Goal: Task Accomplishment & Management: Manage account settings

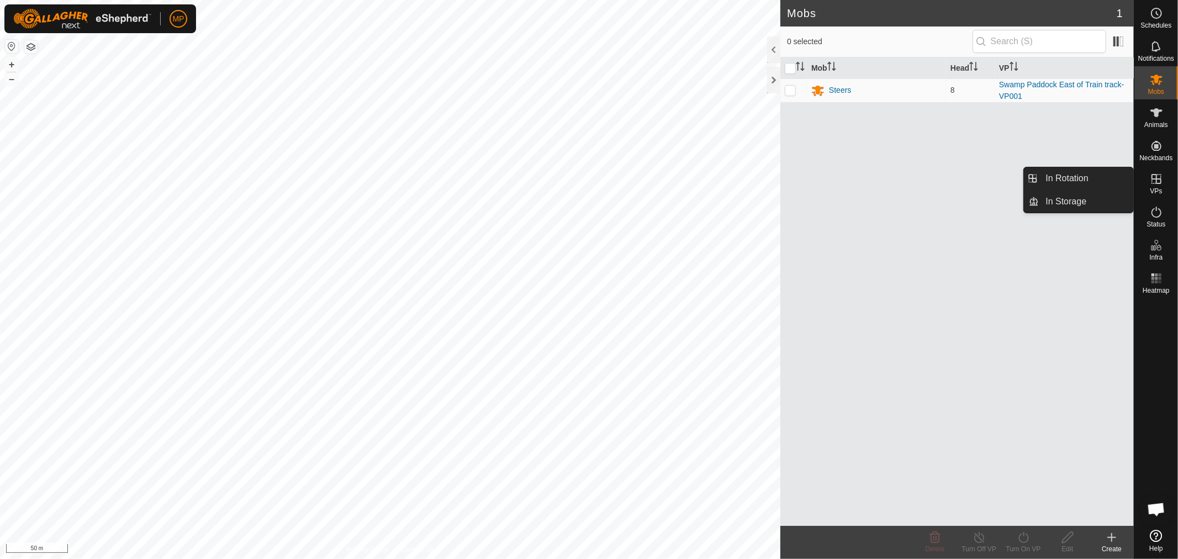
click at [1073, 185] on link "In Rotation" at bounding box center [1086, 178] width 94 height 22
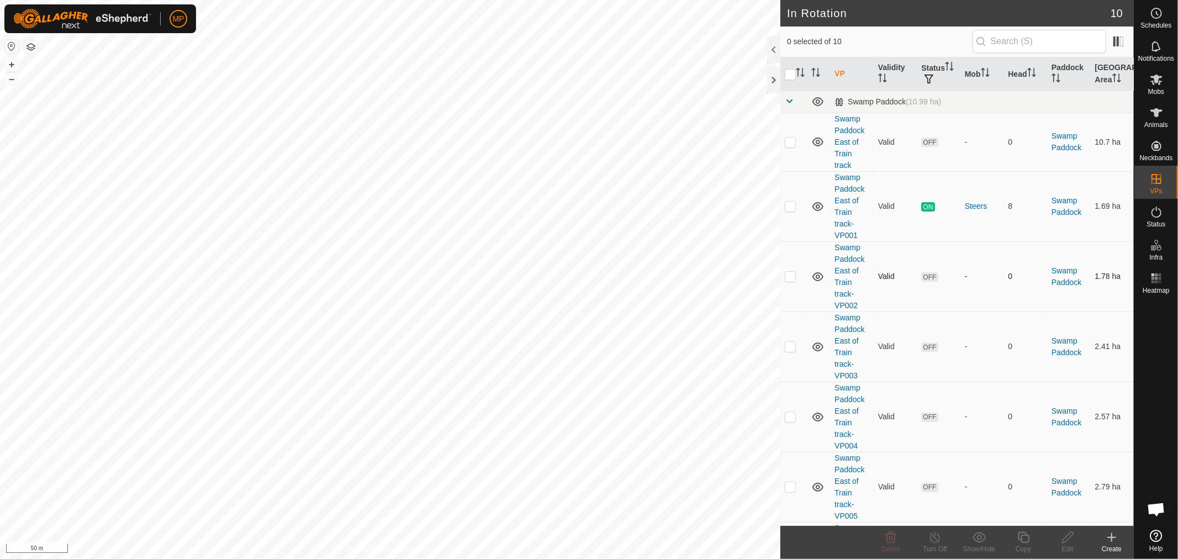
click at [788, 278] on p-checkbox at bounding box center [789, 276] width 11 height 9
checkbox input "false"
click at [1157, 20] on es-schedule-vp-svg-icon at bounding box center [1156, 13] width 20 height 18
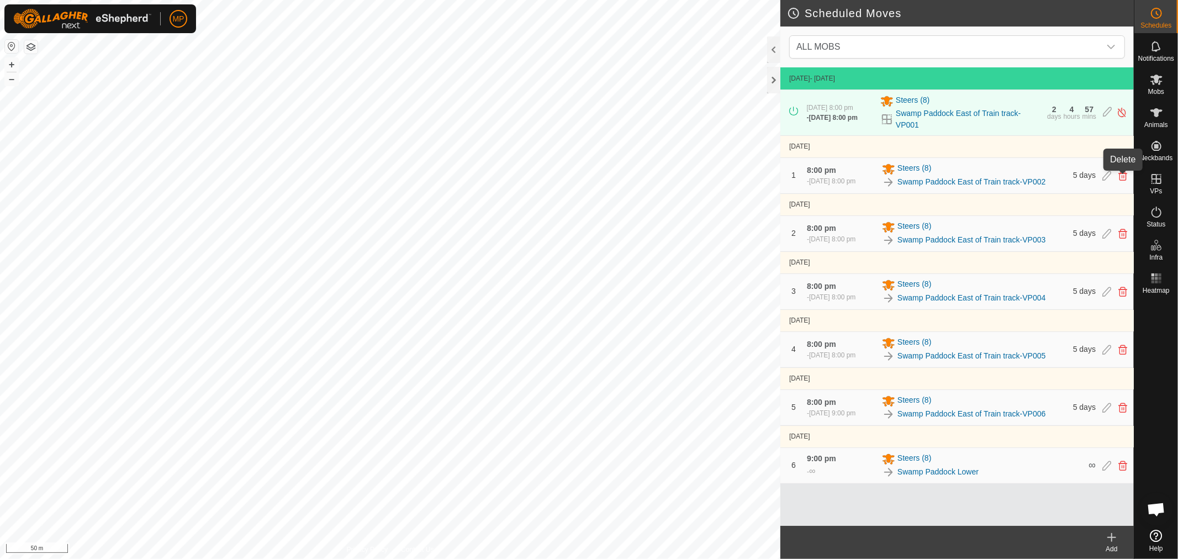
click at [1121, 175] on icon at bounding box center [1122, 176] width 9 height 10
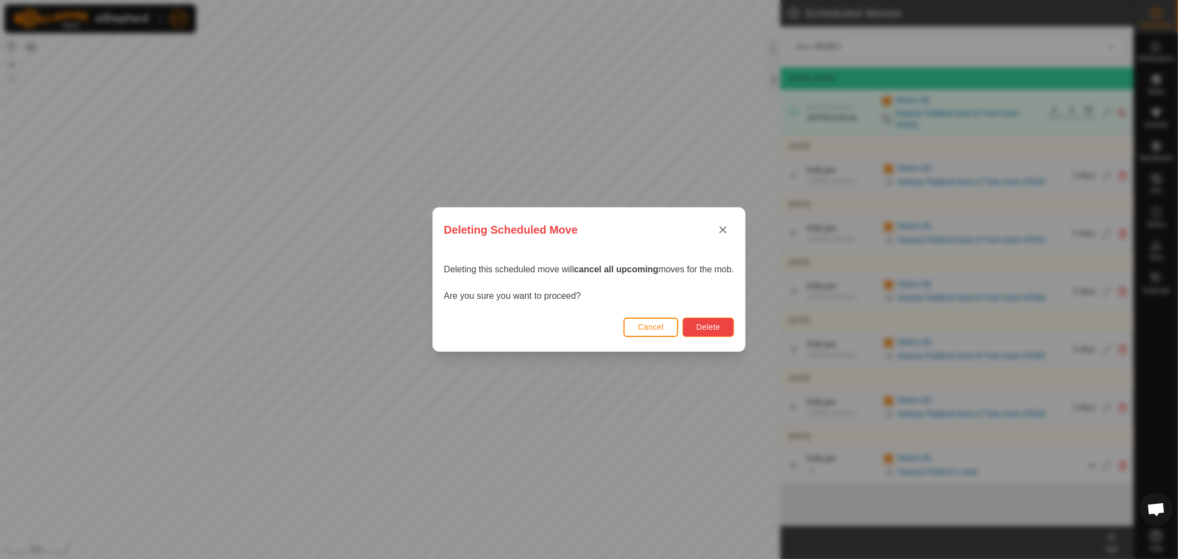
click at [705, 329] on span "Delete" at bounding box center [708, 326] width 24 height 9
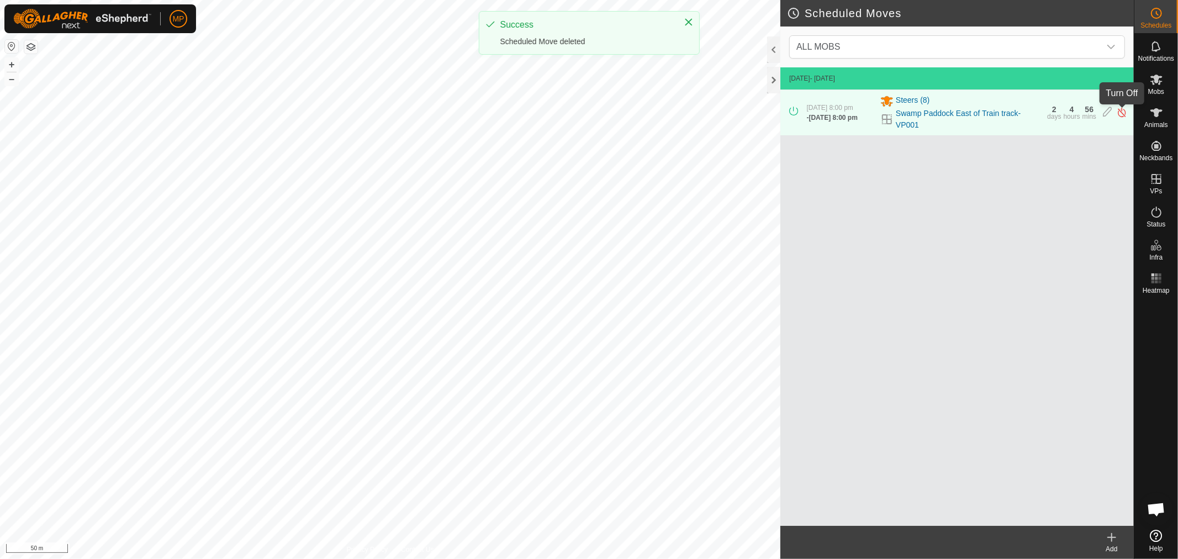
click at [1120, 112] on img at bounding box center [1121, 113] width 10 height 12
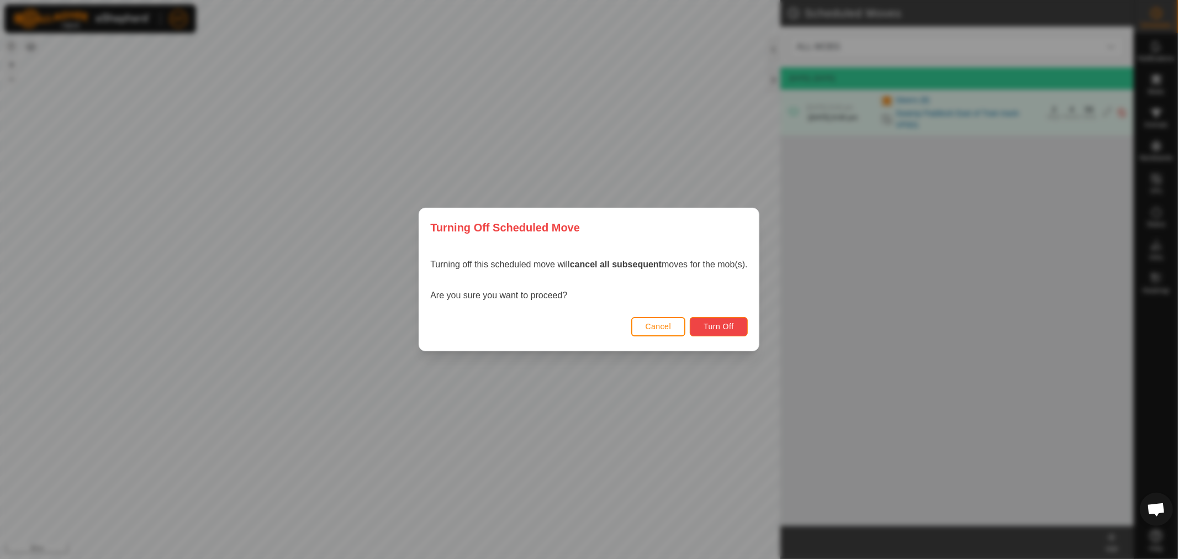
click at [724, 326] on span "Turn Off" at bounding box center [718, 326] width 30 height 9
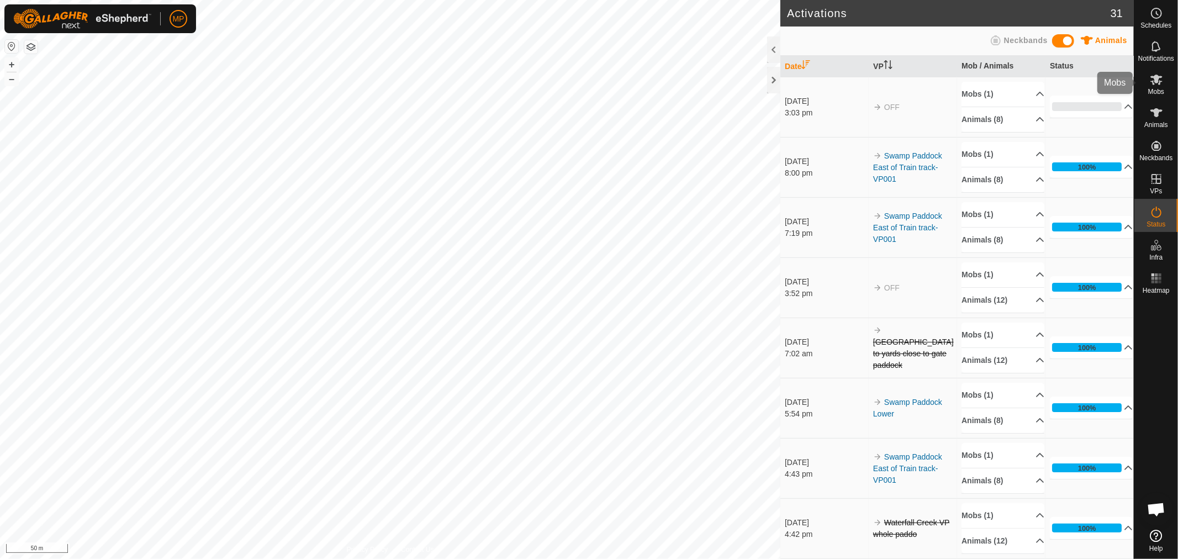
click at [1159, 82] on icon at bounding box center [1156, 80] width 12 height 10
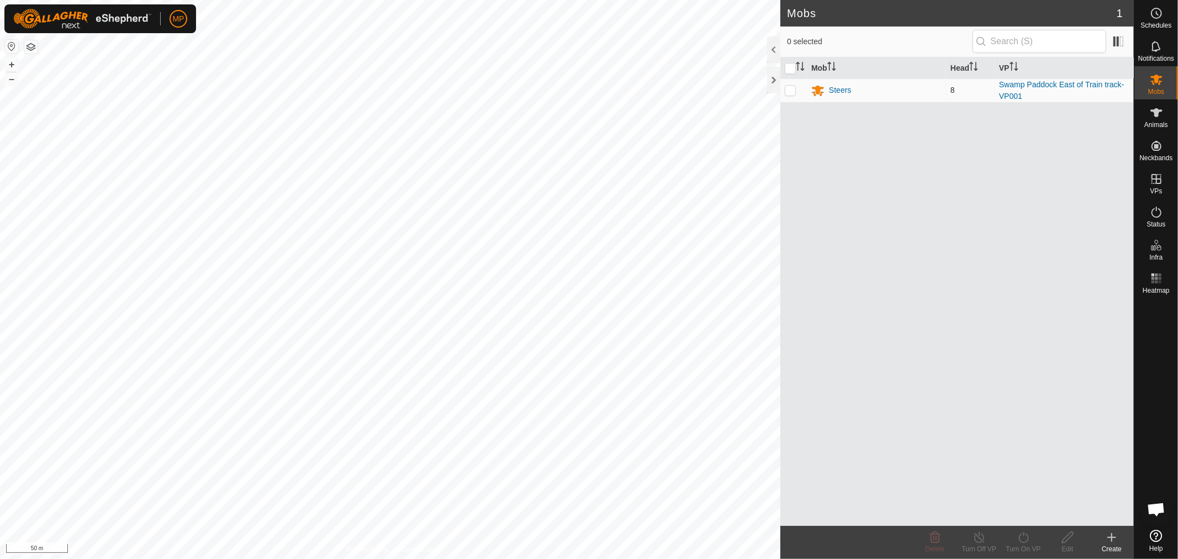
click at [792, 92] on p-checkbox at bounding box center [789, 90] width 11 height 9
checkbox input "true"
click at [1025, 545] on div "Turn On VP" at bounding box center [1023, 549] width 44 height 10
click at [1033, 514] on link "Now" at bounding box center [1055, 513] width 109 height 22
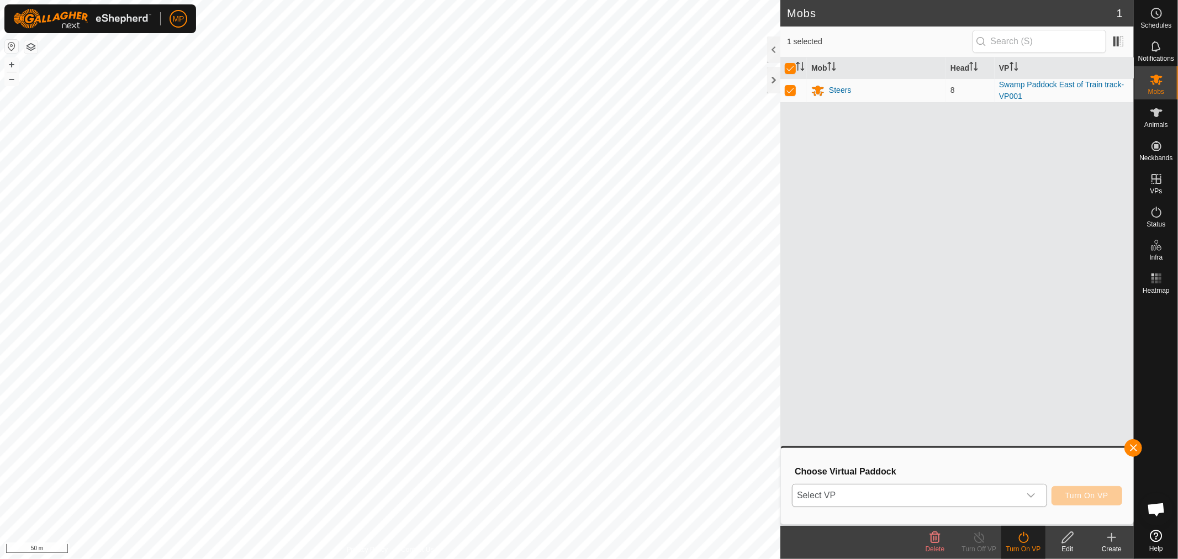
click at [1034, 493] on icon "dropdown trigger" at bounding box center [1030, 495] width 9 height 9
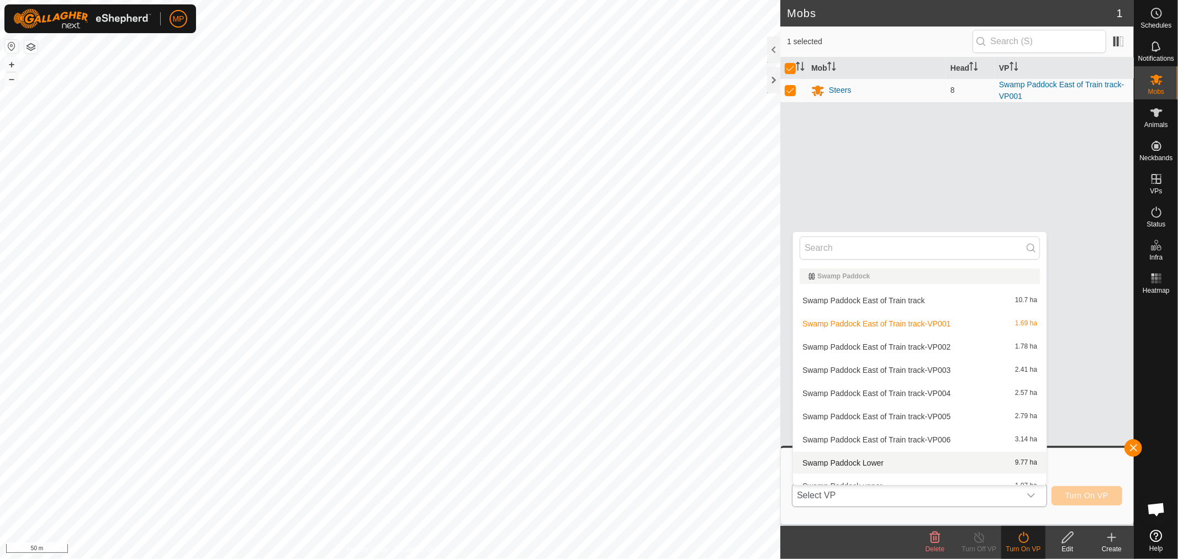
scroll to position [12, 0]
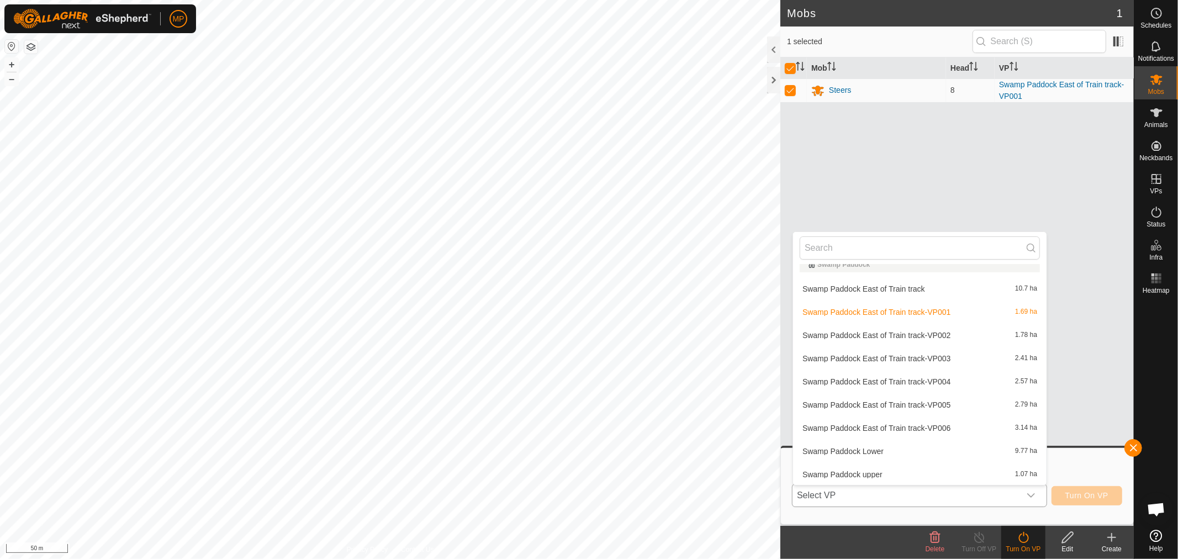
click at [902, 312] on li "Swamp Paddock East of Train track-VP001 1.69 ha" at bounding box center [919, 312] width 253 height 22
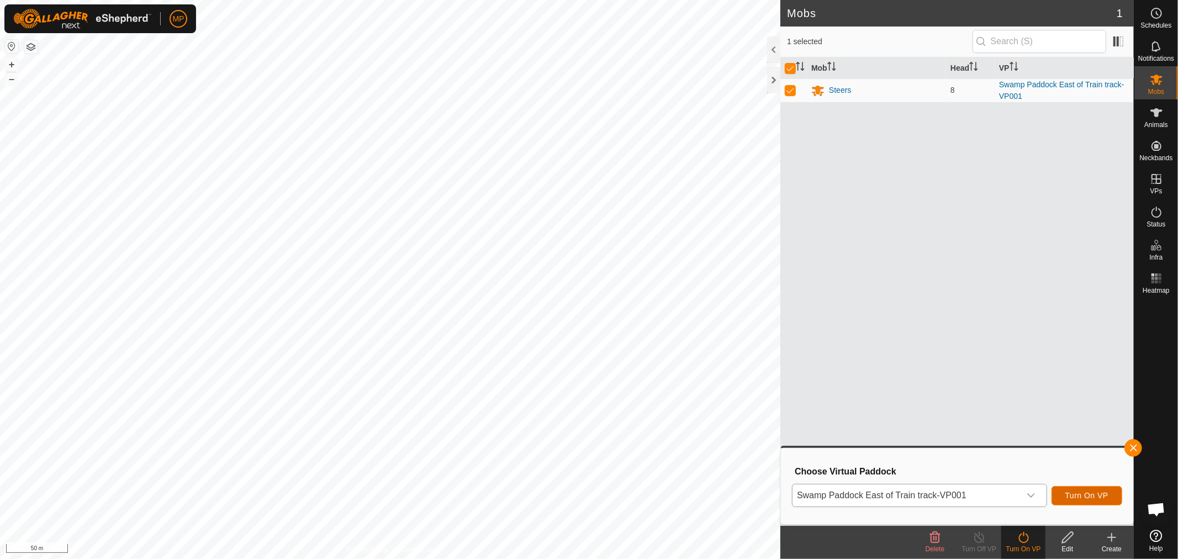
click at [1084, 496] on span "Turn On VP" at bounding box center [1086, 495] width 43 height 9
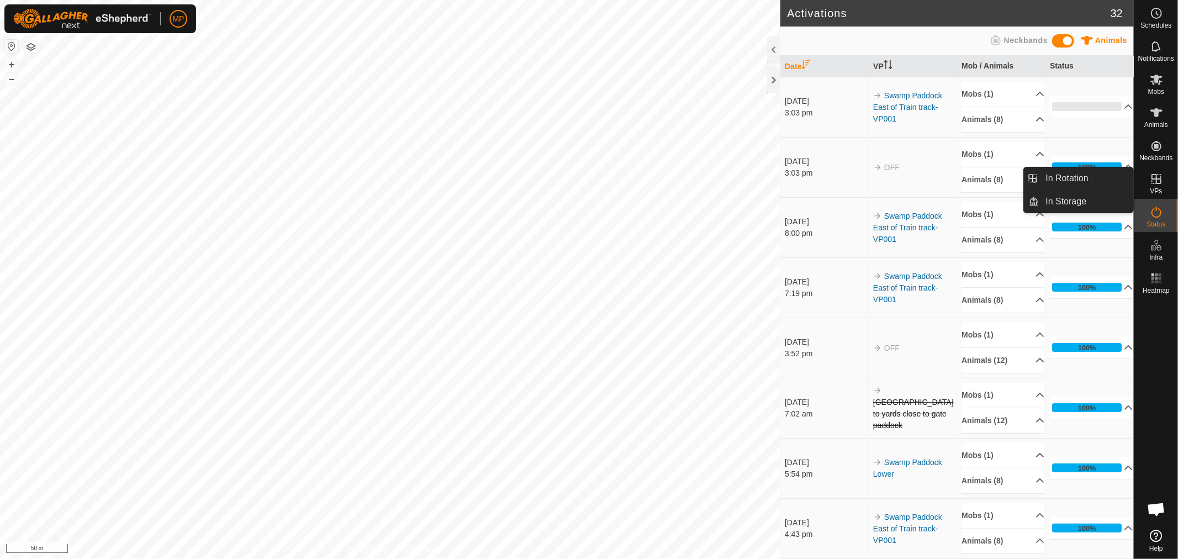
drag, startPoint x: 1157, startPoint y: 197, endPoint x: 1156, endPoint y: 180, distance: 17.1
click at [1156, 180] on icon at bounding box center [1156, 179] width 10 height 10
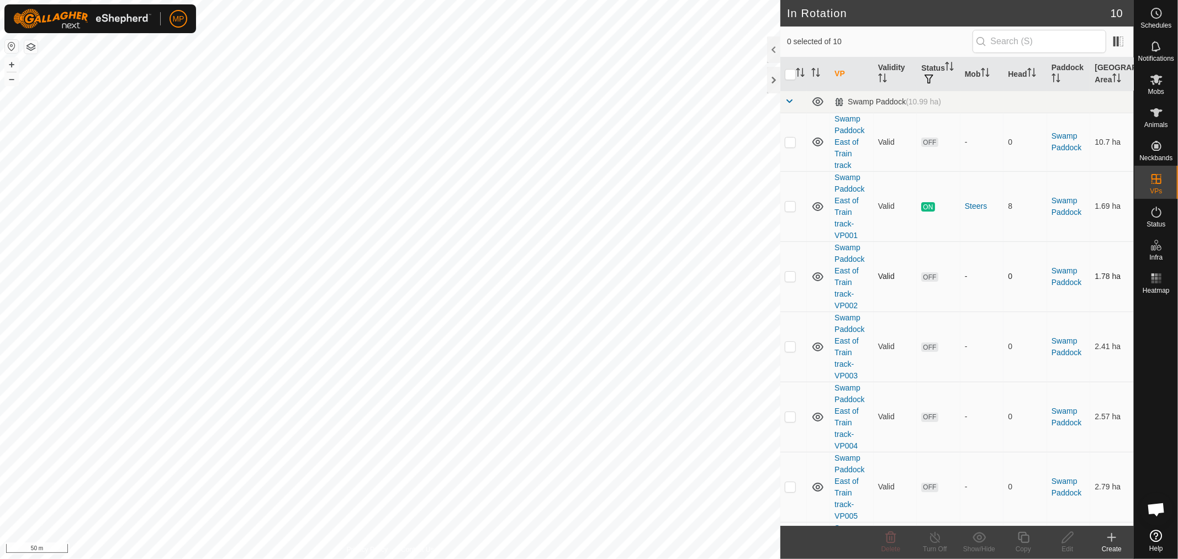
click at [787, 274] on p-checkbox at bounding box center [789, 276] width 11 height 9
checkbox input "true"
click at [1068, 542] on icon at bounding box center [1067, 537] width 14 height 13
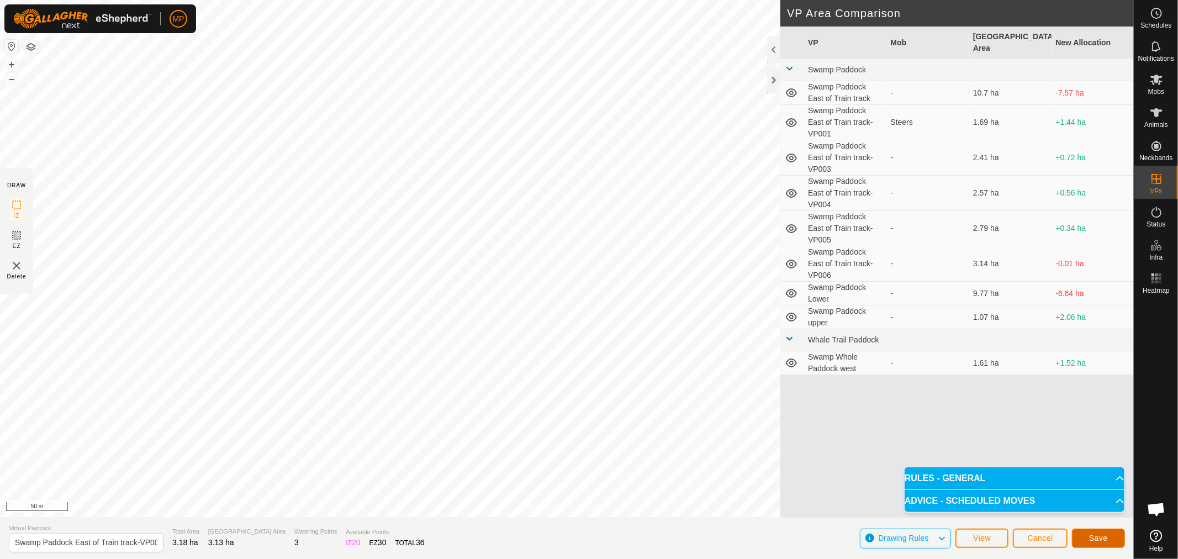
click at [1084, 540] on button "Save" at bounding box center [1098, 537] width 53 height 19
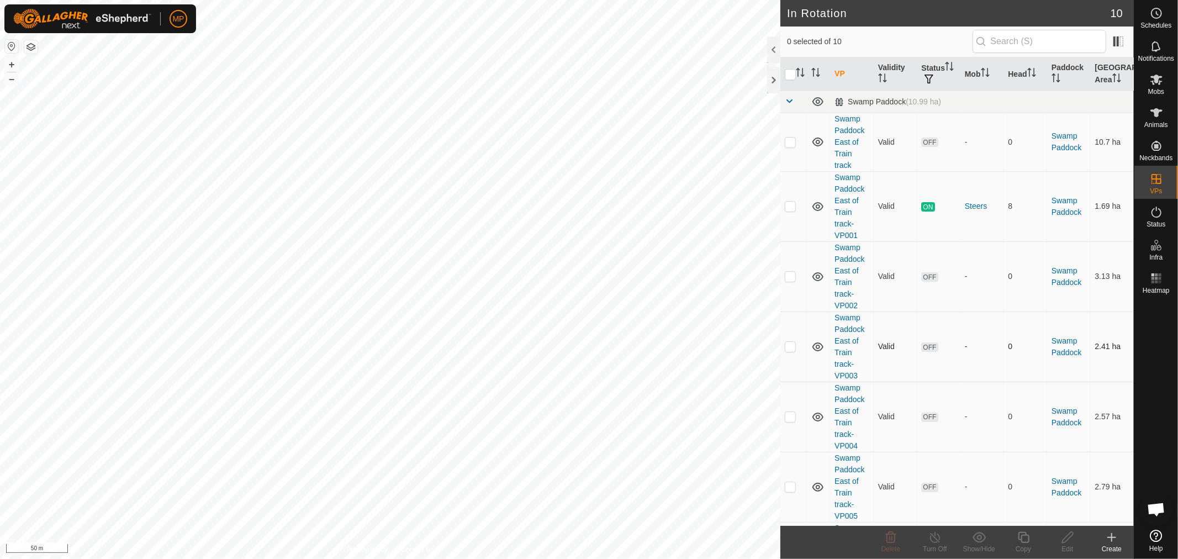
click at [789, 350] on p-checkbox at bounding box center [789, 346] width 11 height 9
checkbox input "true"
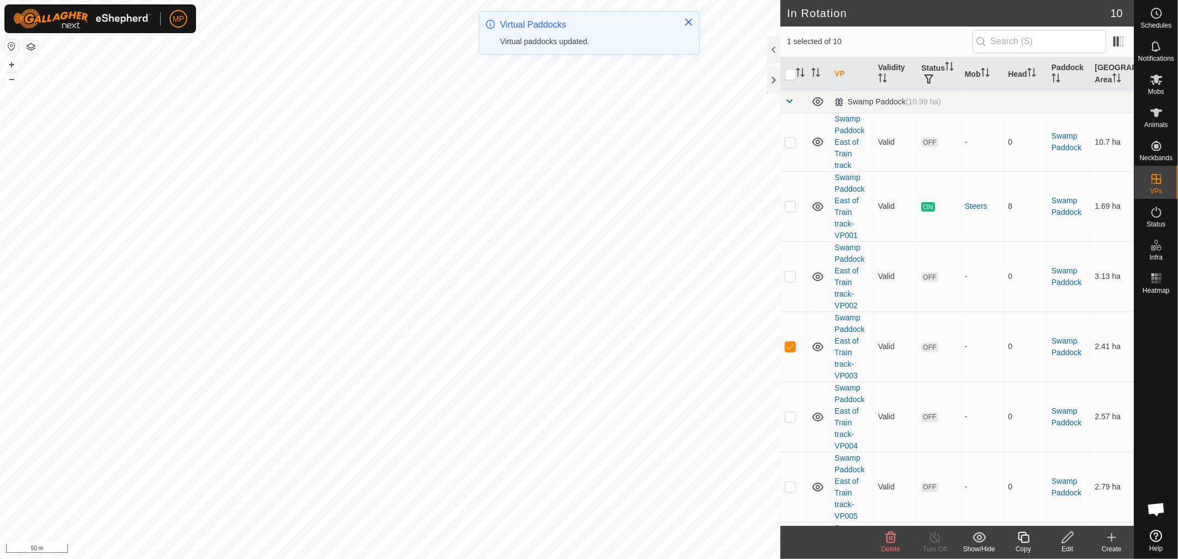
click at [1069, 542] on icon at bounding box center [1067, 537] width 14 height 13
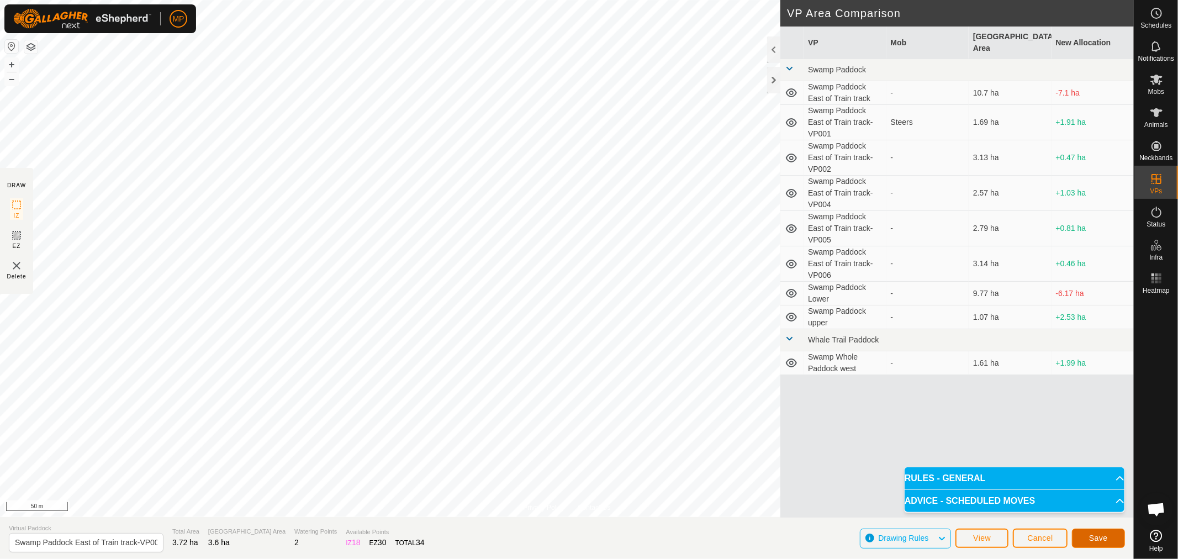
click at [1095, 536] on span "Save" at bounding box center [1098, 537] width 19 height 9
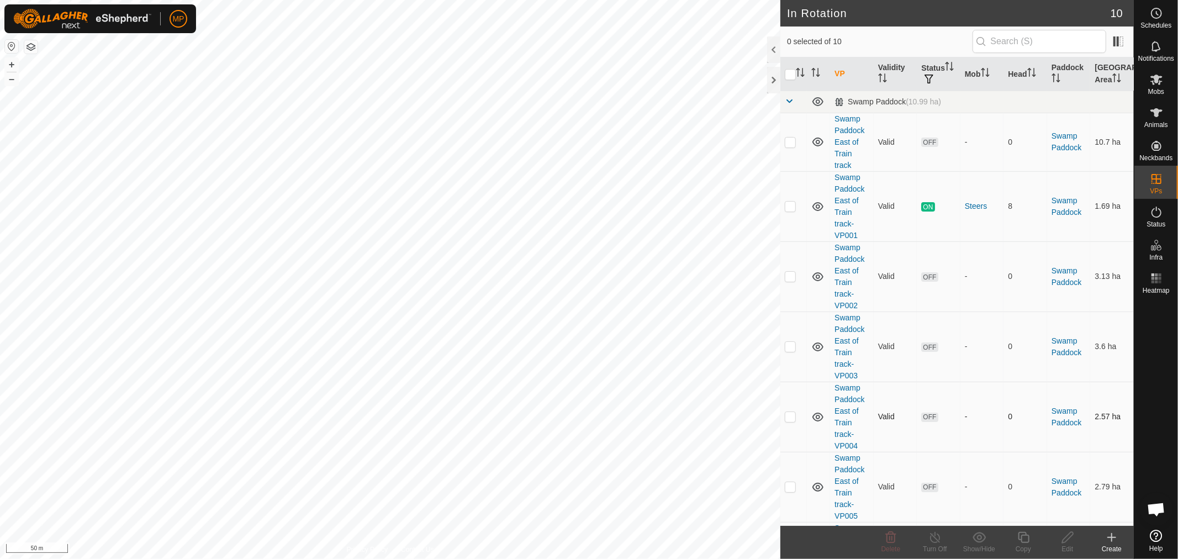
click at [791, 417] on p-checkbox at bounding box center [789, 416] width 11 height 9
checkbox input "true"
click at [1067, 544] on div "Edit" at bounding box center [1067, 549] width 44 height 10
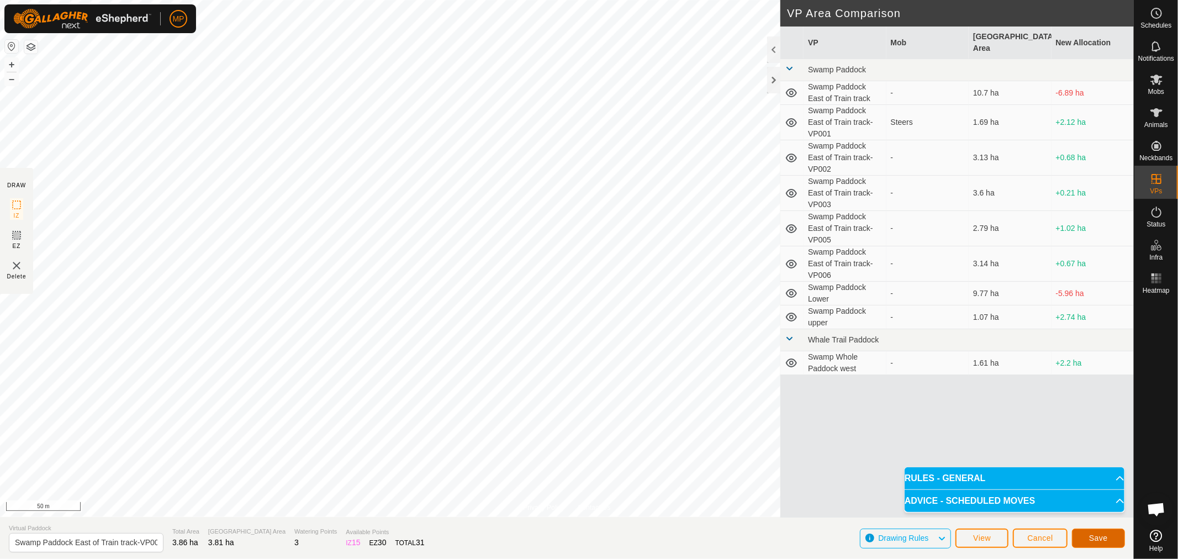
click at [1091, 538] on span "Save" at bounding box center [1098, 537] width 19 height 9
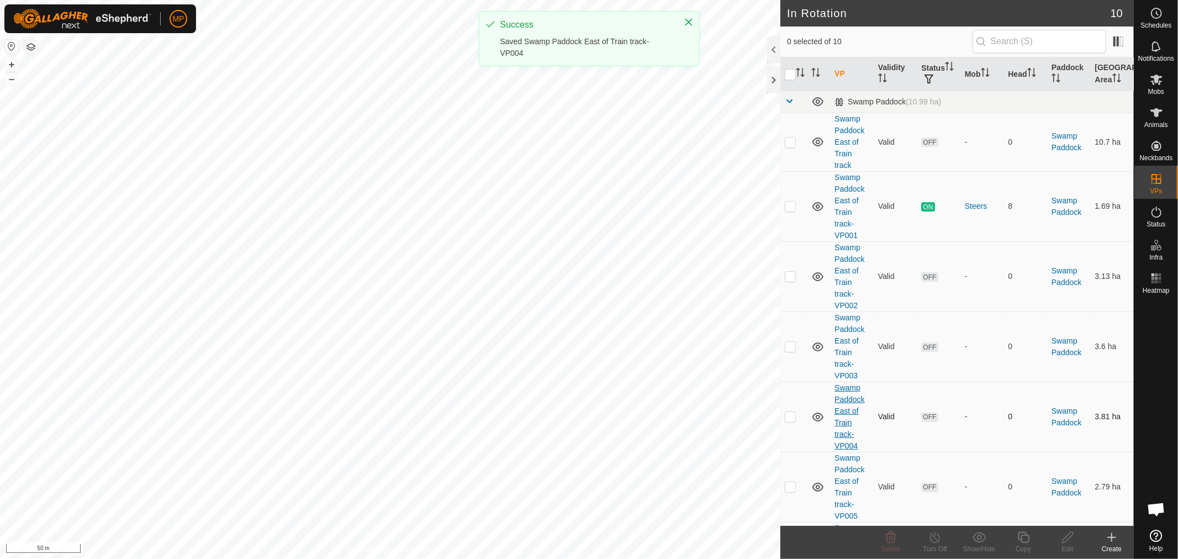
scroll to position [123, 0]
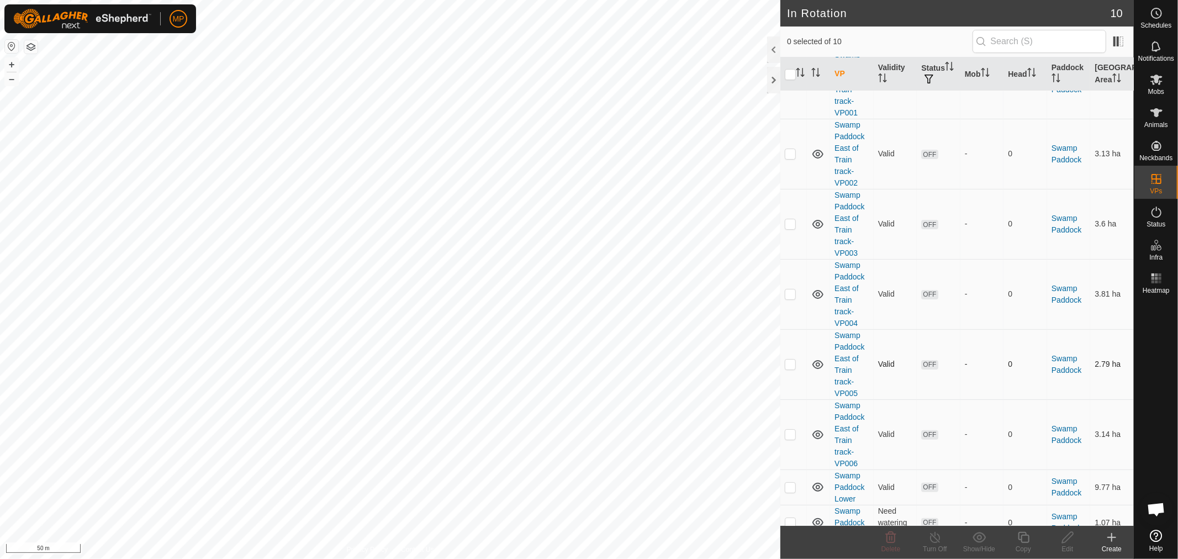
click at [791, 363] on p-checkbox at bounding box center [789, 363] width 11 height 9
checkbox input "true"
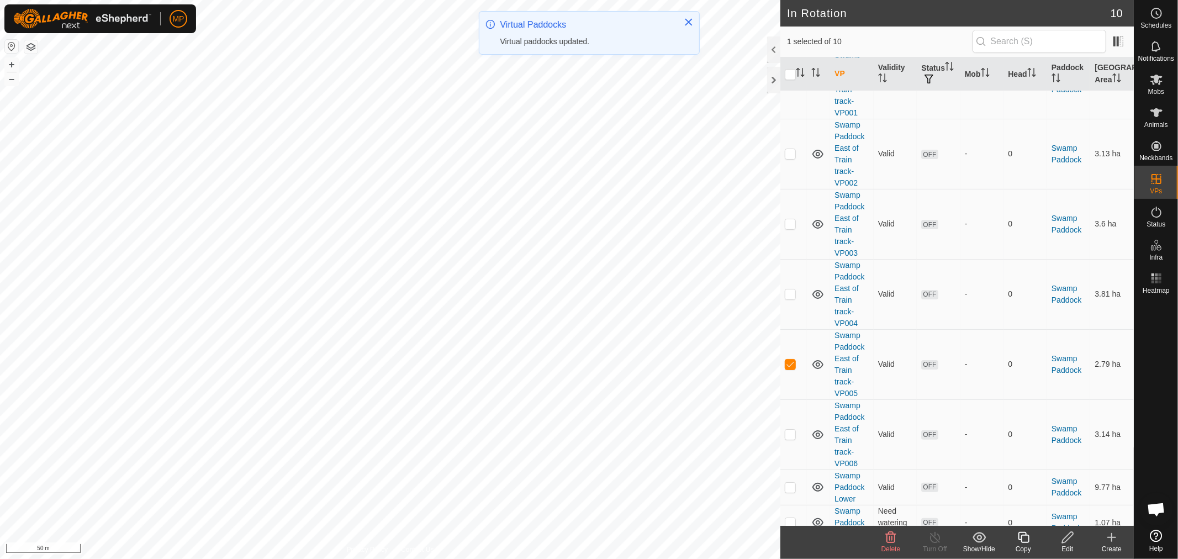
click at [1068, 543] on icon at bounding box center [1067, 537] width 14 height 13
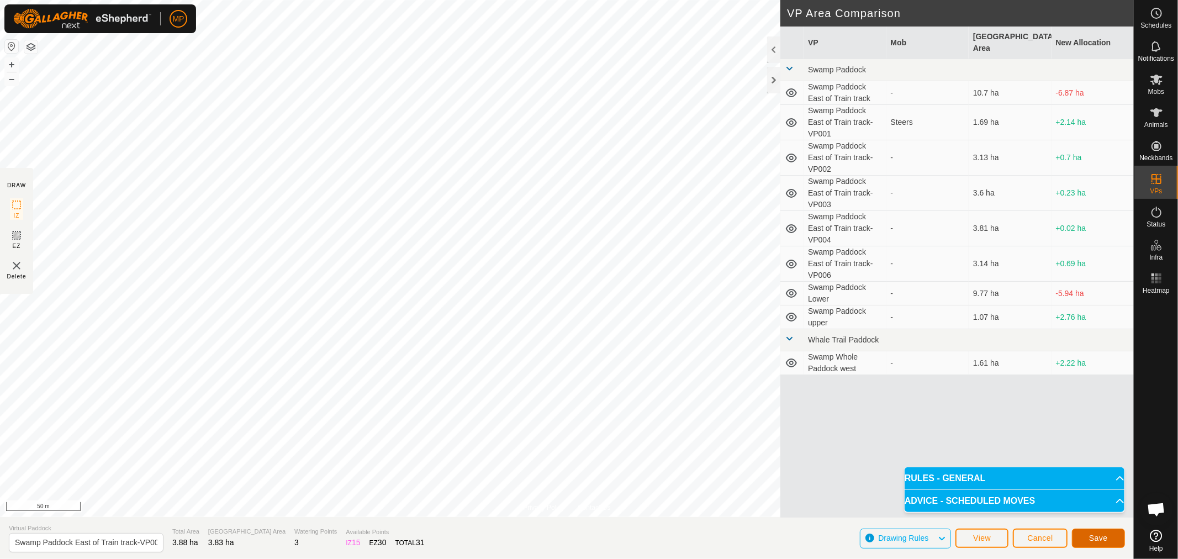
click at [1104, 538] on span "Save" at bounding box center [1098, 537] width 19 height 9
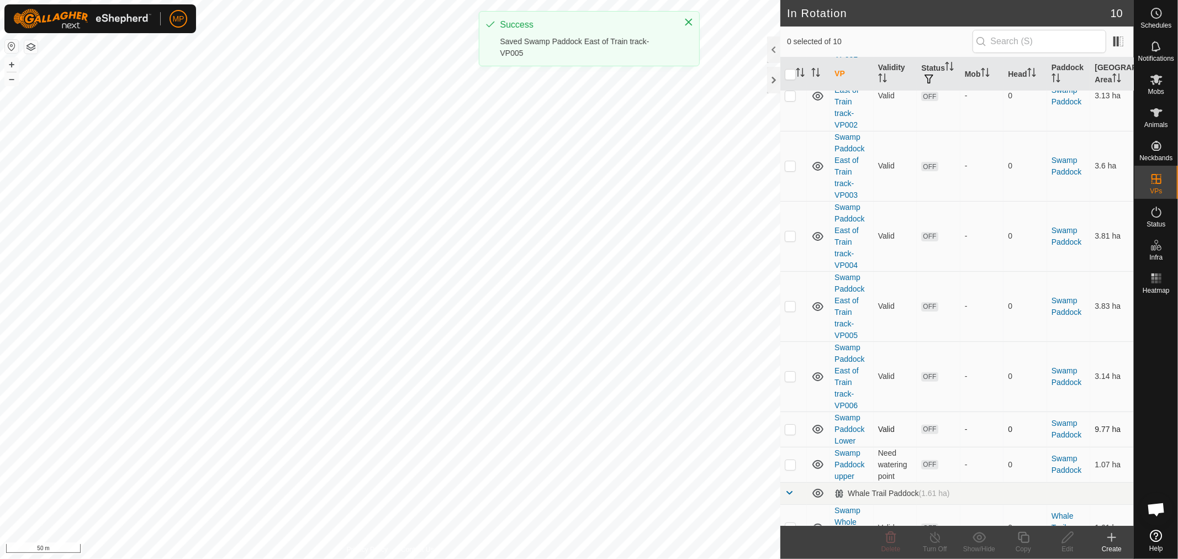
scroll to position [184, 0]
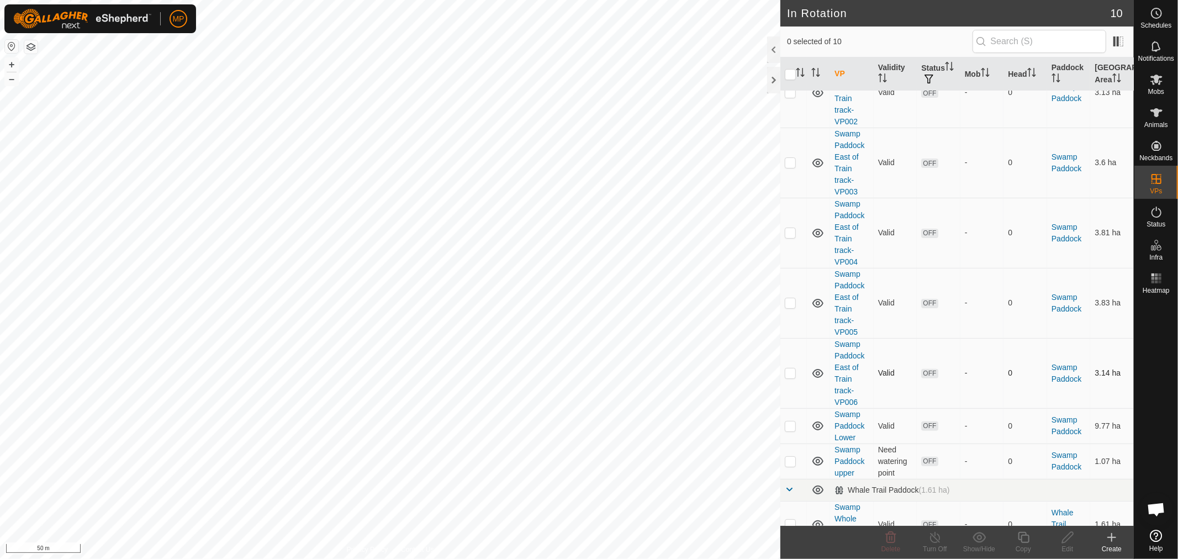
click at [786, 374] on p-checkbox at bounding box center [789, 372] width 11 height 9
checkbox input "true"
click at [1068, 545] on div "Edit" at bounding box center [1067, 549] width 44 height 10
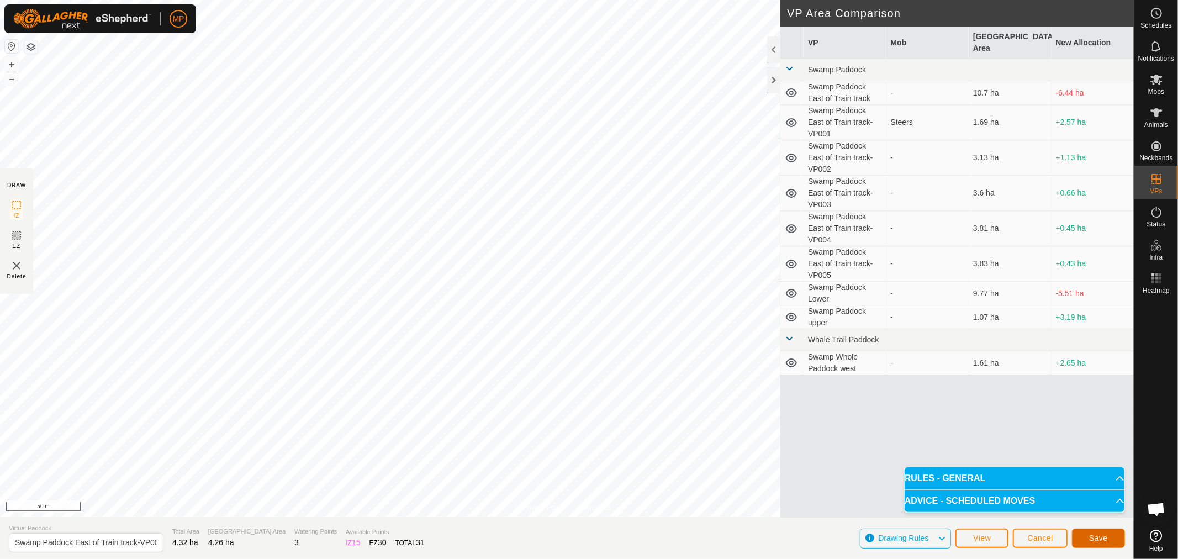
click at [1088, 533] on button "Save" at bounding box center [1098, 537] width 53 height 19
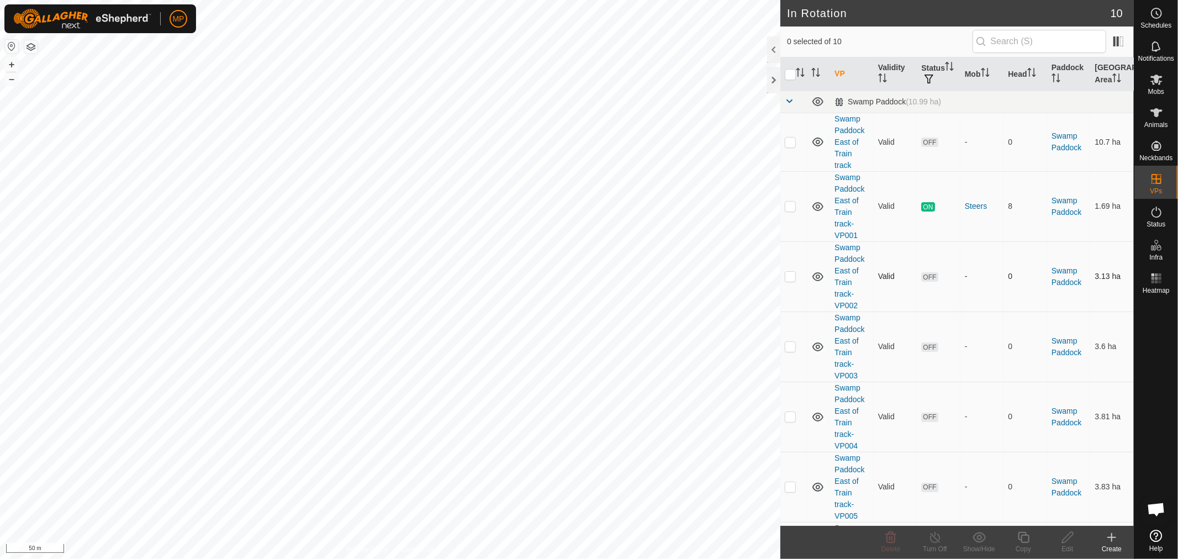
click at [788, 275] on p-checkbox at bounding box center [789, 276] width 11 height 9
checkbox input "true"
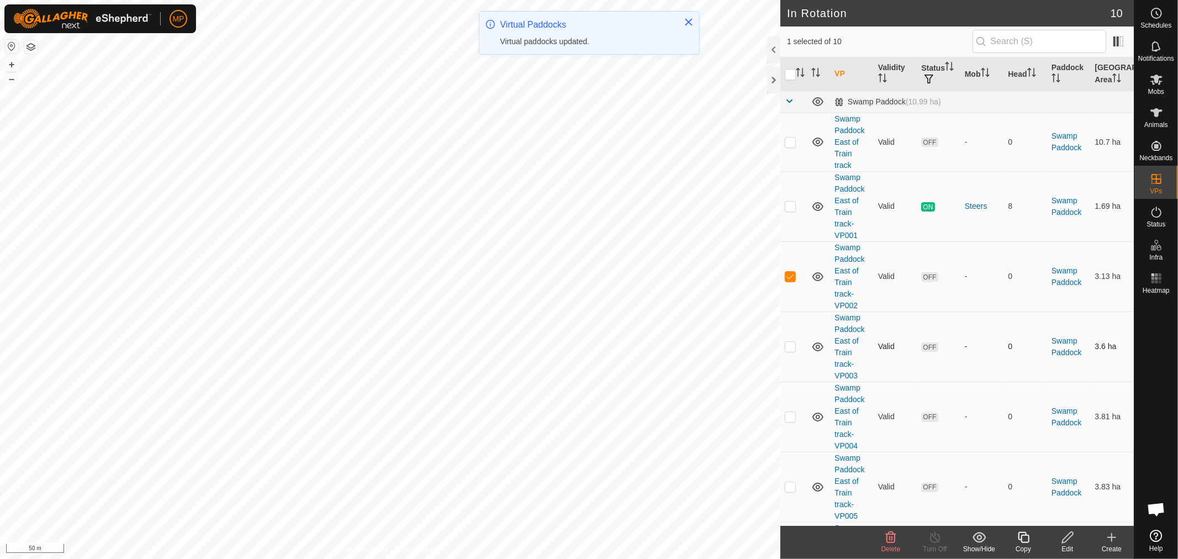
click at [787, 344] on p-checkbox at bounding box center [789, 346] width 11 height 9
checkbox input "true"
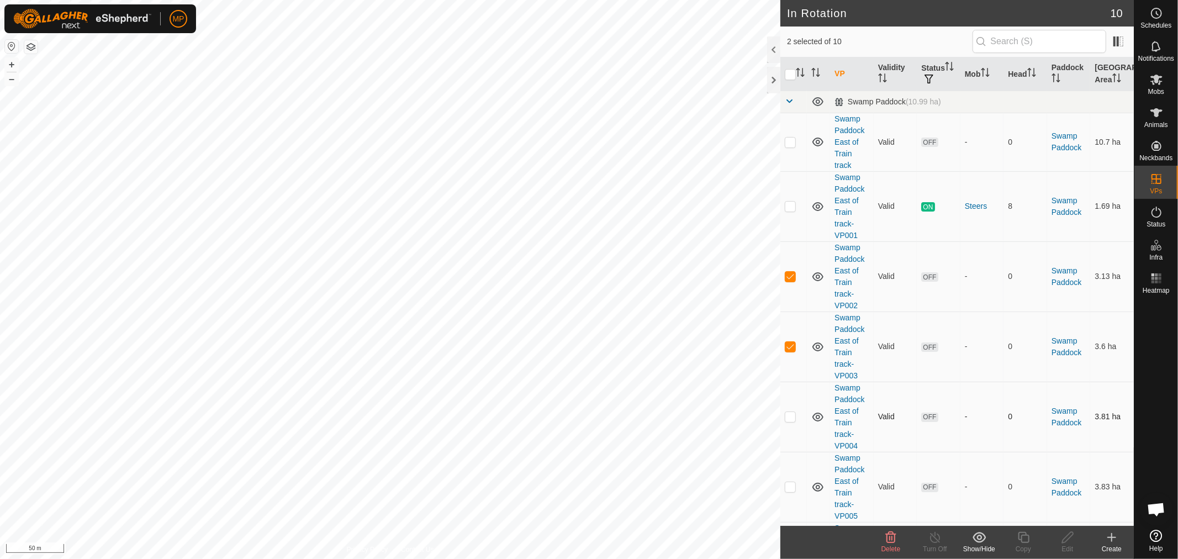
click at [791, 420] on p-checkbox at bounding box center [789, 416] width 11 height 9
checkbox input "true"
click at [792, 343] on p-checkbox at bounding box center [789, 346] width 11 height 9
checkbox input "false"
click at [792, 263] on td at bounding box center [793, 276] width 26 height 70
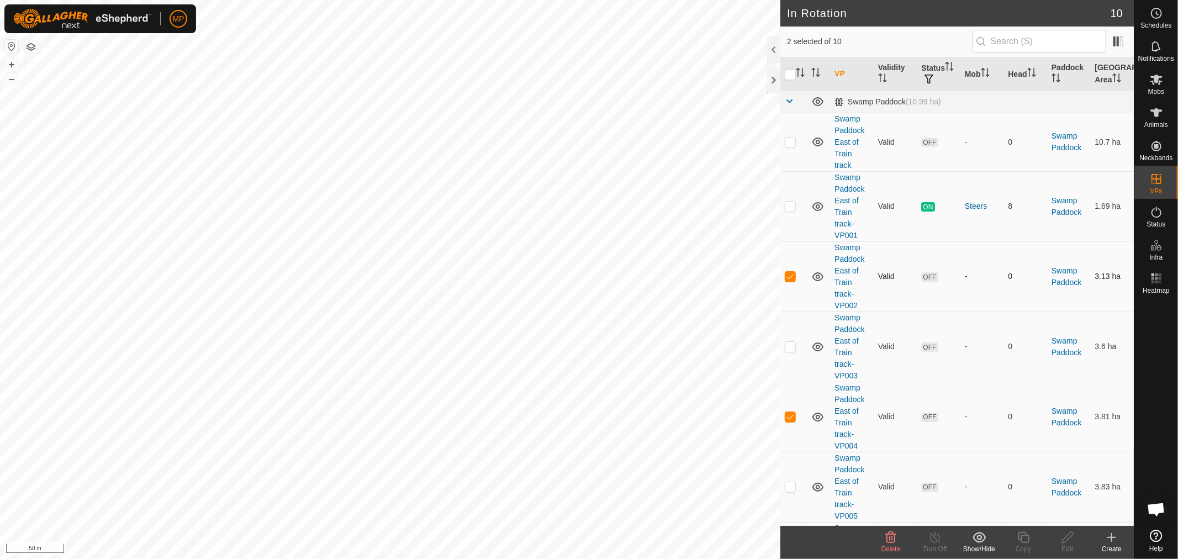
checkbox input "false"
drag, startPoint x: 790, startPoint y: 420, endPoint x: 795, endPoint y: 393, distance: 27.5
click at [790, 418] on p-checkbox at bounding box center [789, 416] width 11 height 9
checkbox input "false"
click at [791, 344] on p-checkbox at bounding box center [789, 346] width 11 height 9
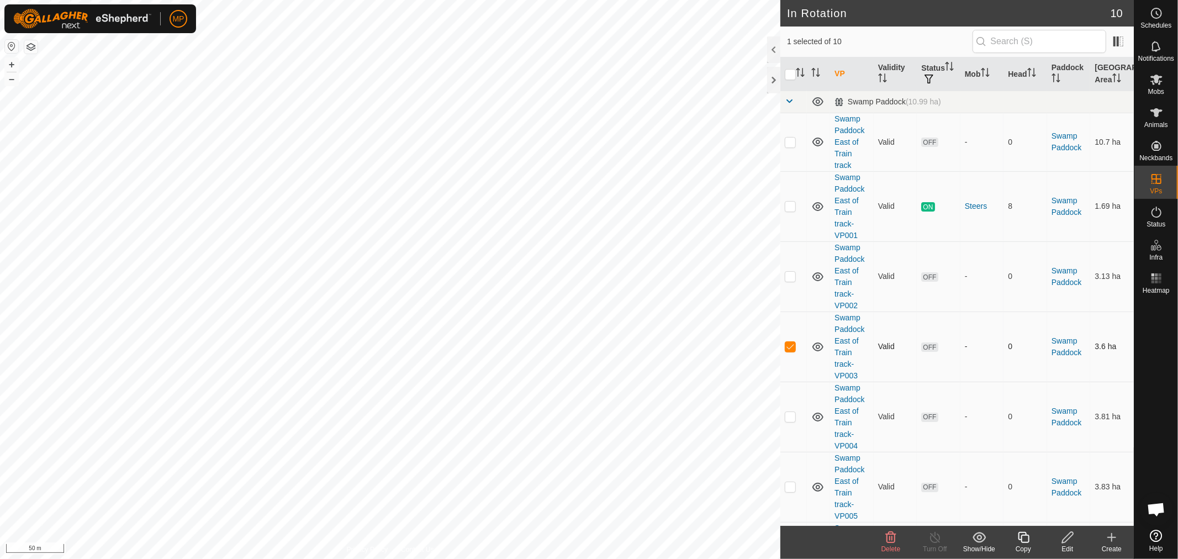
click at [791, 344] on p-checkbox at bounding box center [789, 346] width 11 height 9
checkbox input "false"
click at [791, 420] on p-checkbox at bounding box center [789, 416] width 11 height 9
click at [790, 418] on p-checkbox at bounding box center [789, 416] width 11 height 9
checkbox input "false"
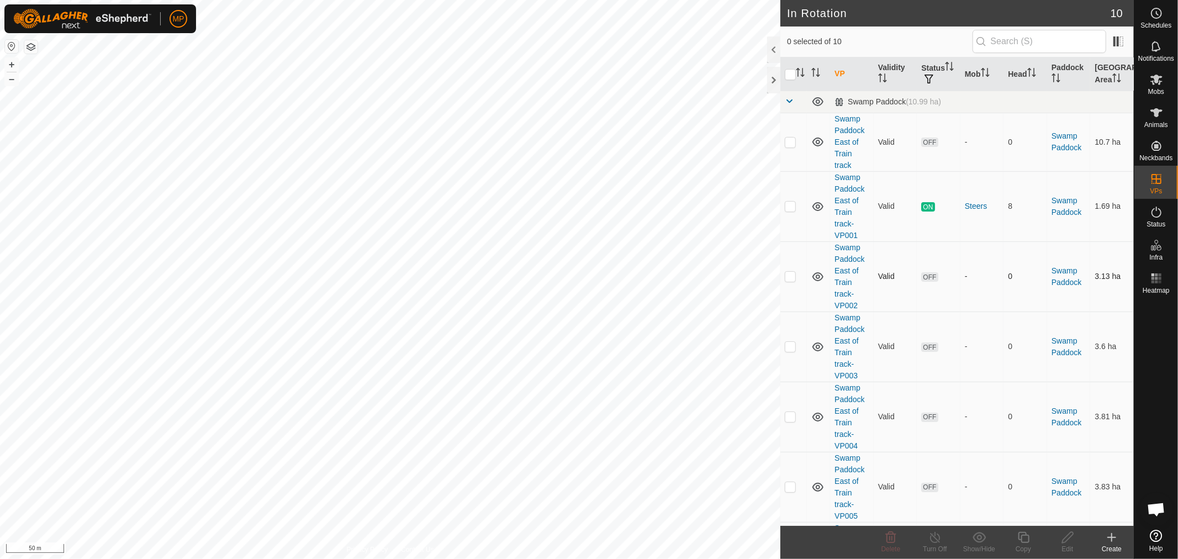
click at [789, 272] on p-checkbox at bounding box center [789, 276] width 11 height 9
click at [791, 274] on p-checkbox at bounding box center [789, 276] width 11 height 9
checkbox input "false"
click at [790, 344] on p-checkbox at bounding box center [789, 346] width 11 height 9
drag, startPoint x: 790, startPoint y: 344, endPoint x: 792, endPoint y: 382, distance: 38.1
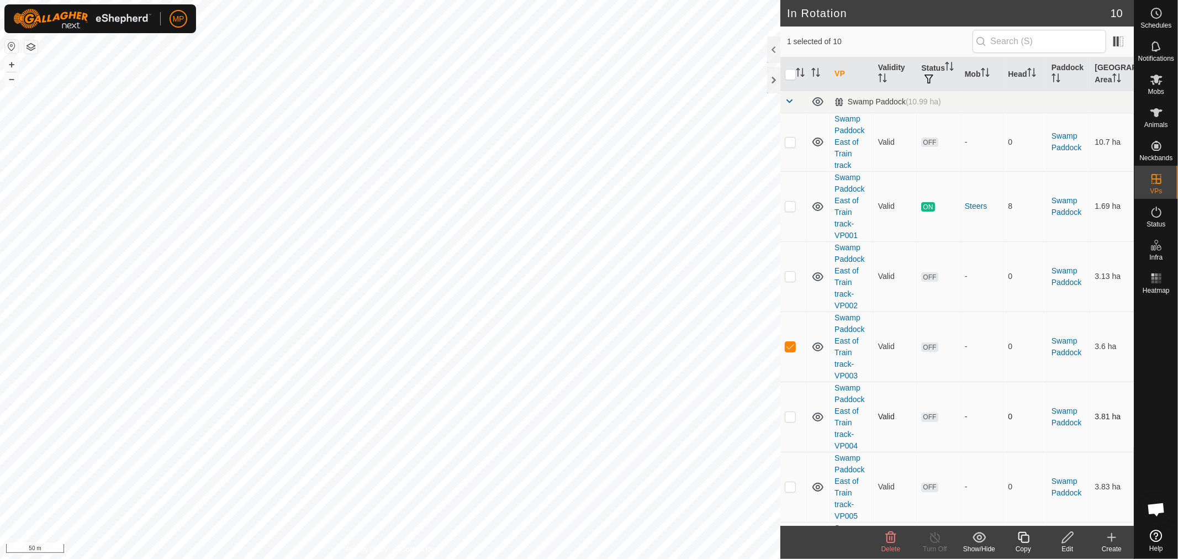
click at [790, 344] on p-checkbox at bounding box center [789, 346] width 11 height 9
checkbox input "false"
click at [791, 415] on p-checkbox at bounding box center [789, 416] width 11 height 9
checkbox input "true"
click at [1068, 544] on div "Edit" at bounding box center [1067, 549] width 44 height 10
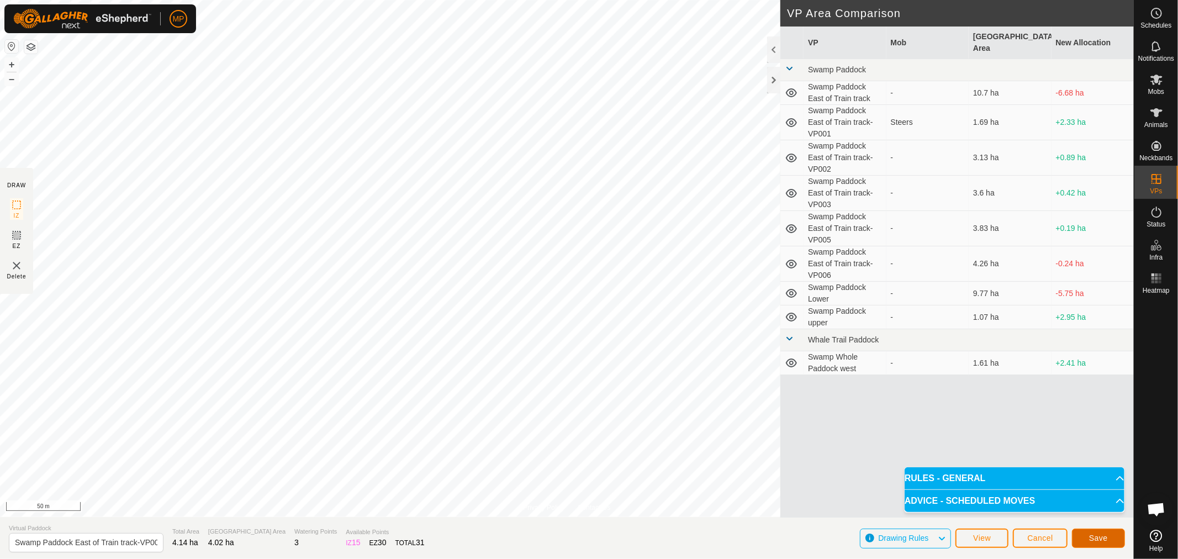
click at [1080, 533] on button "Save" at bounding box center [1098, 537] width 53 height 19
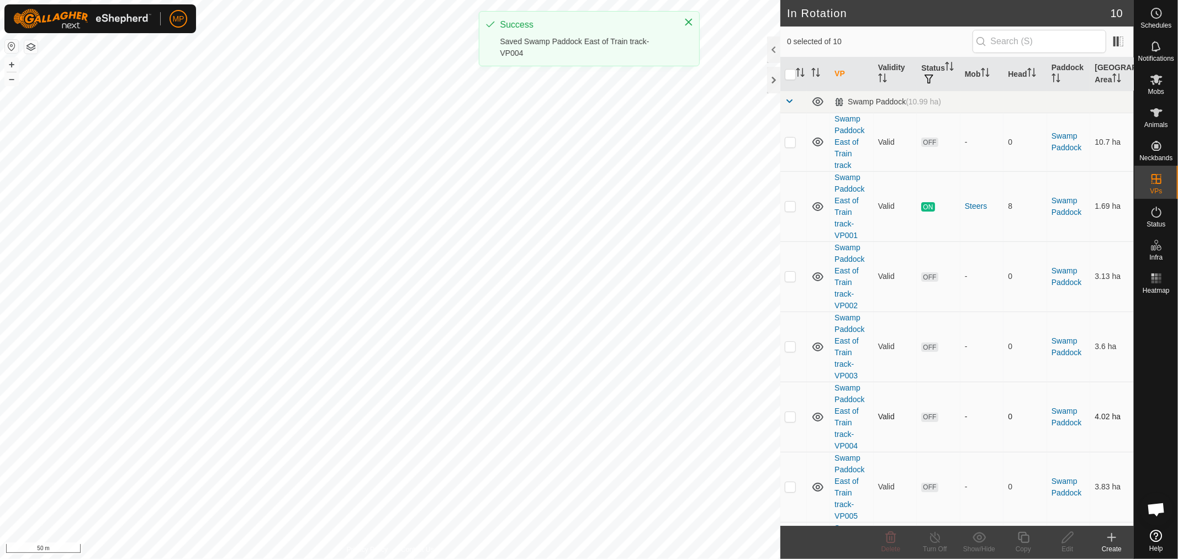
scroll to position [123, 0]
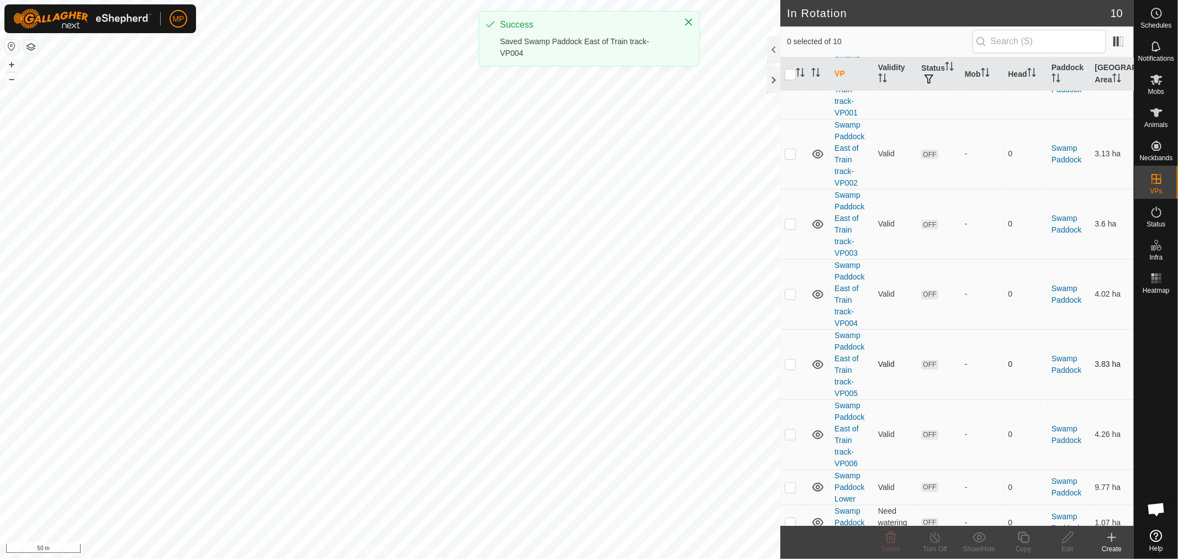
click at [790, 366] on p-checkbox at bounding box center [789, 363] width 11 height 9
checkbox input "true"
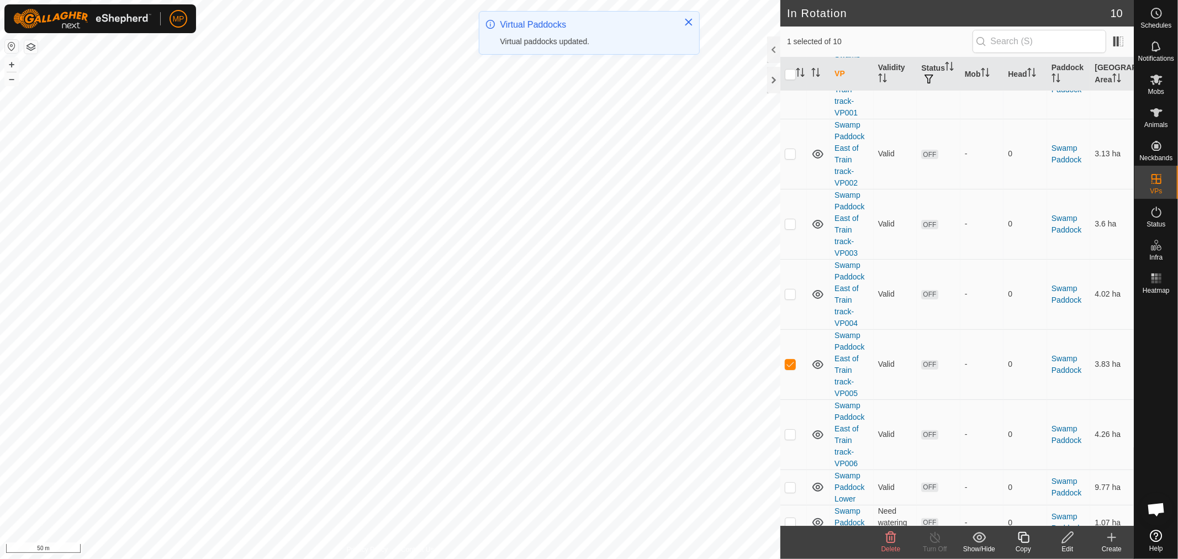
click at [1065, 542] on icon at bounding box center [1067, 537] width 11 height 11
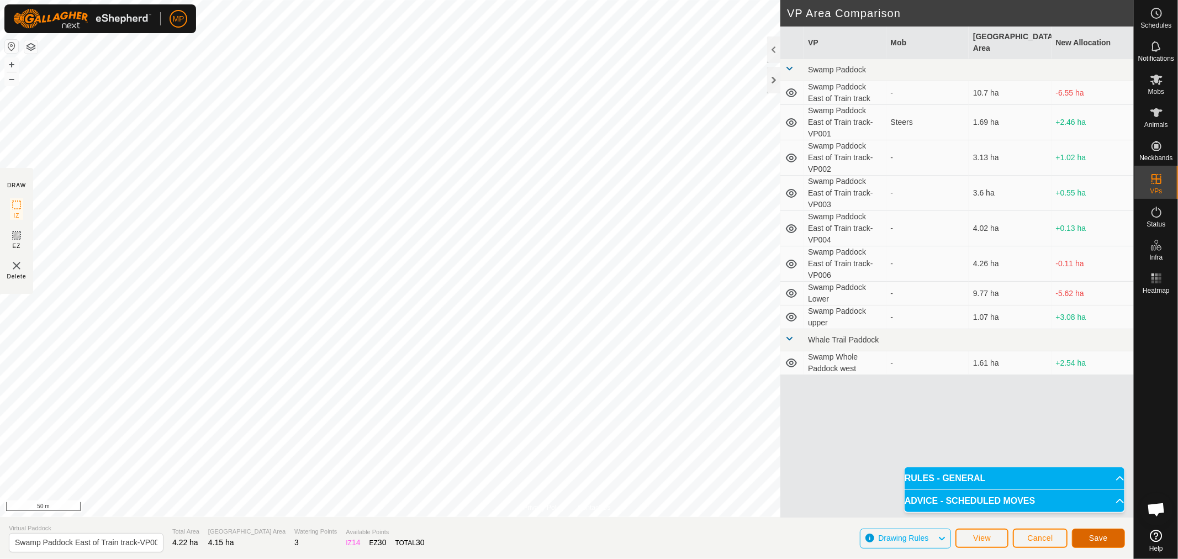
click at [1096, 538] on span "Save" at bounding box center [1098, 537] width 19 height 9
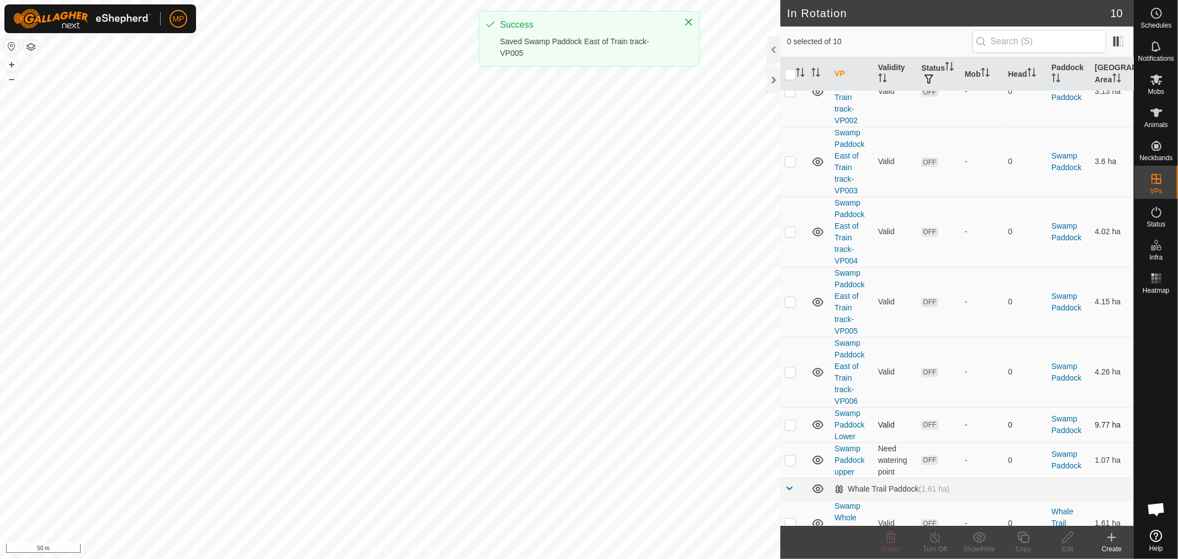
scroll to position [206, 0]
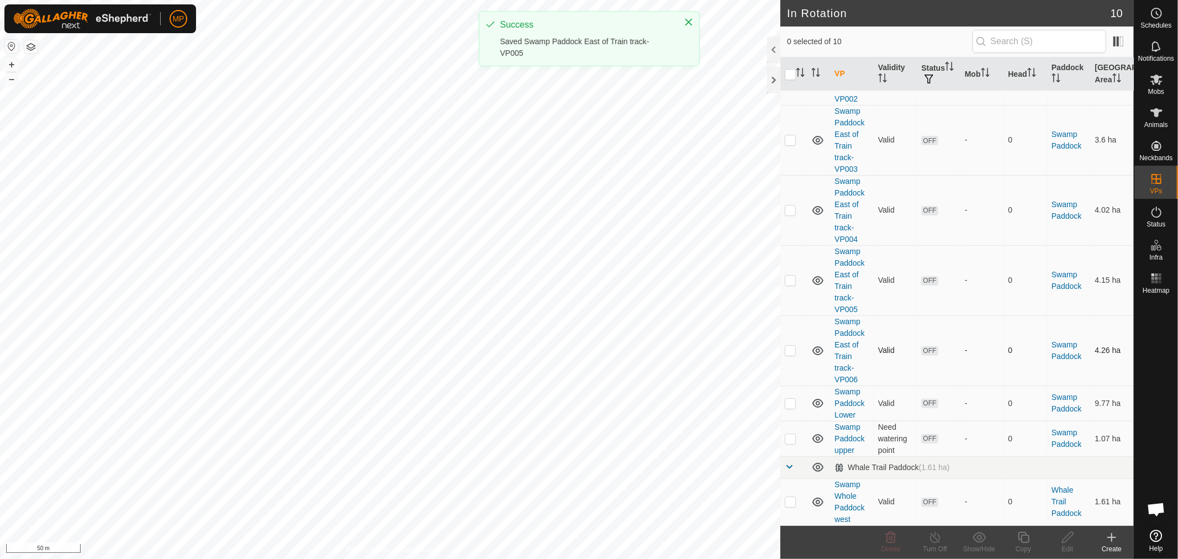
click at [788, 350] on p-checkbox at bounding box center [789, 350] width 11 height 9
checkbox input "true"
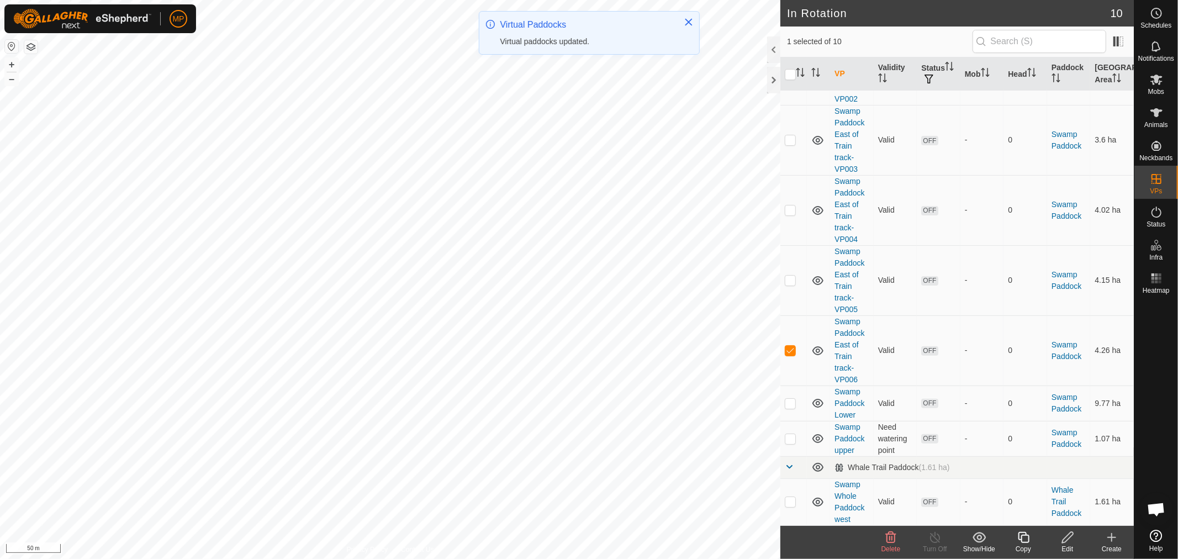
scroll to position [0, 0]
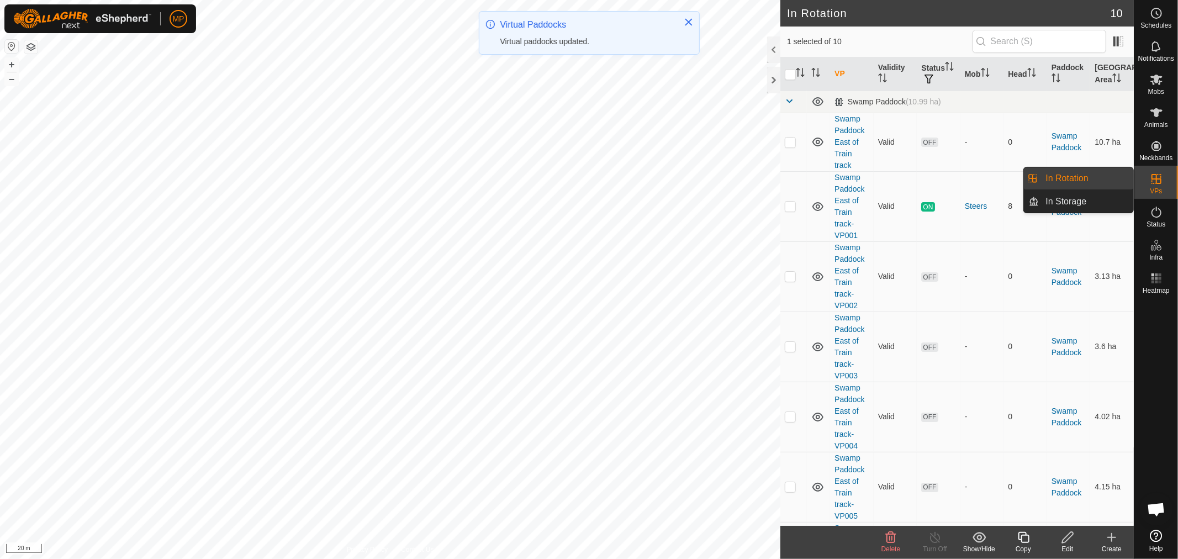
click at [1163, 185] on es-virtualpaddocks-svg-icon at bounding box center [1156, 179] width 20 height 18
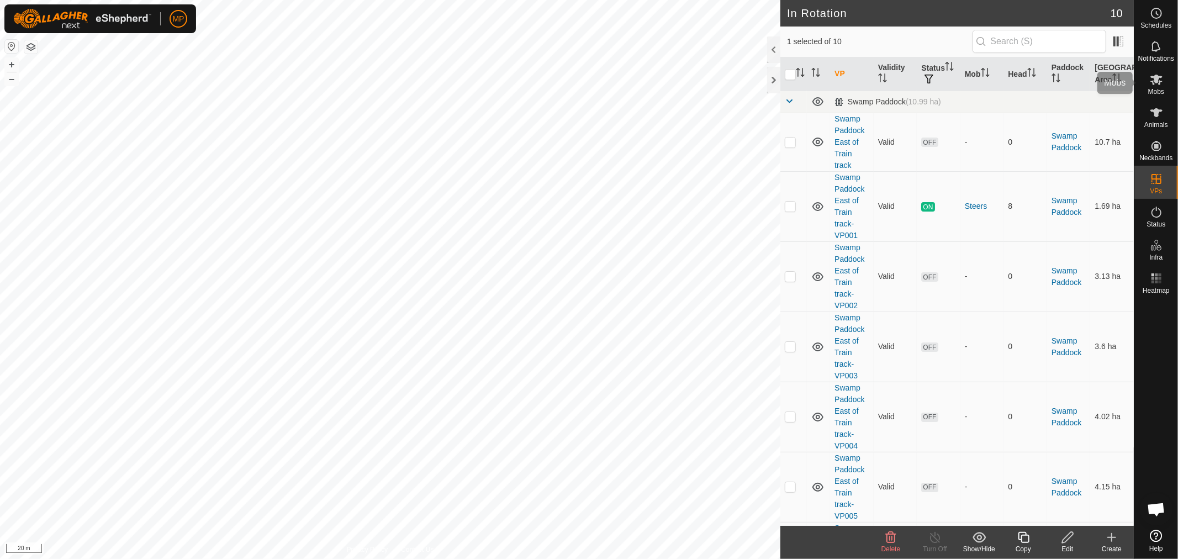
click at [1160, 84] on icon at bounding box center [1155, 79] width 13 height 13
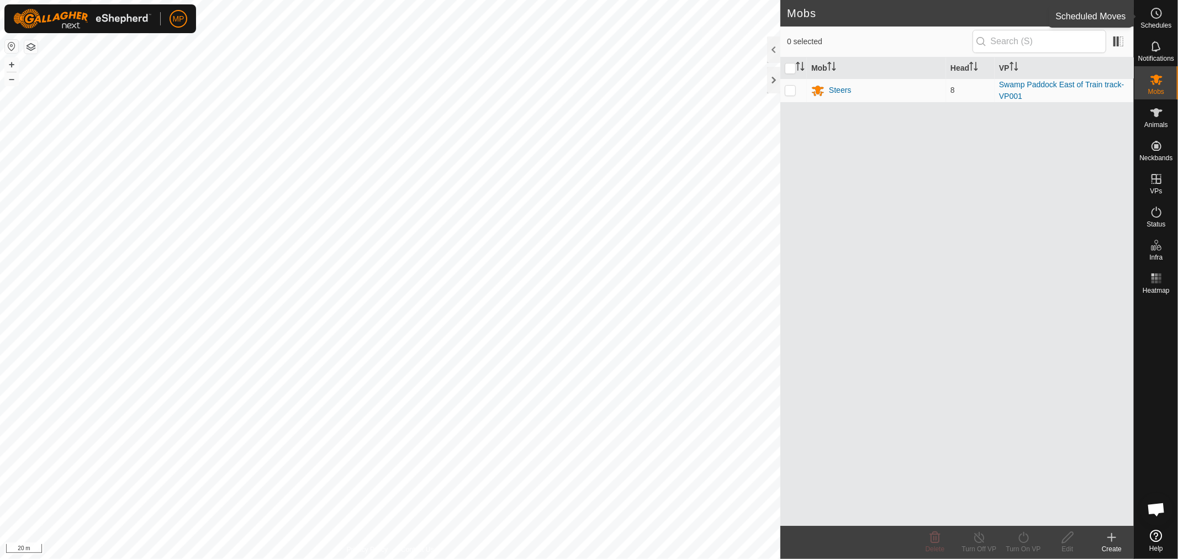
click at [1155, 20] on es-schedule-vp-svg-icon at bounding box center [1156, 13] width 20 height 18
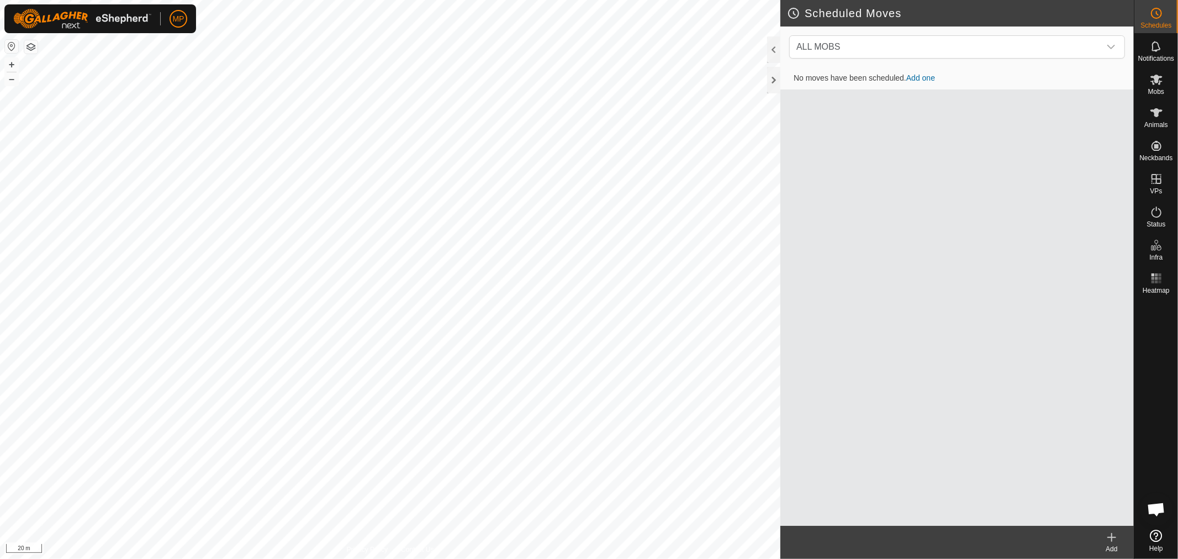
click at [925, 75] on link "Add one" at bounding box center [920, 77] width 29 height 9
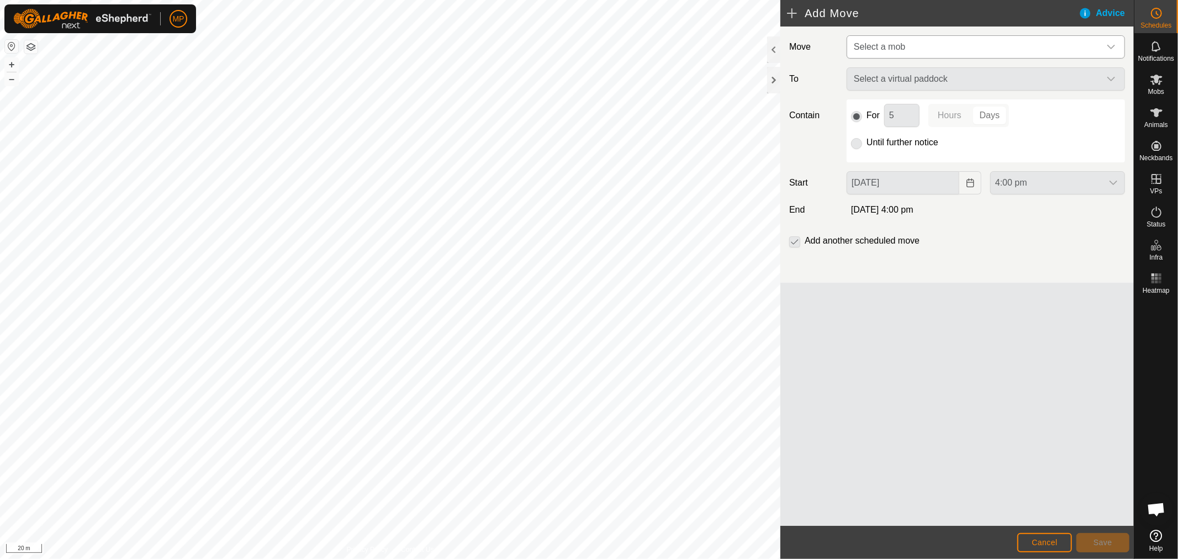
click at [1109, 47] on icon "dropdown trigger" at bounding box center [1110, 47] width 9 height 9
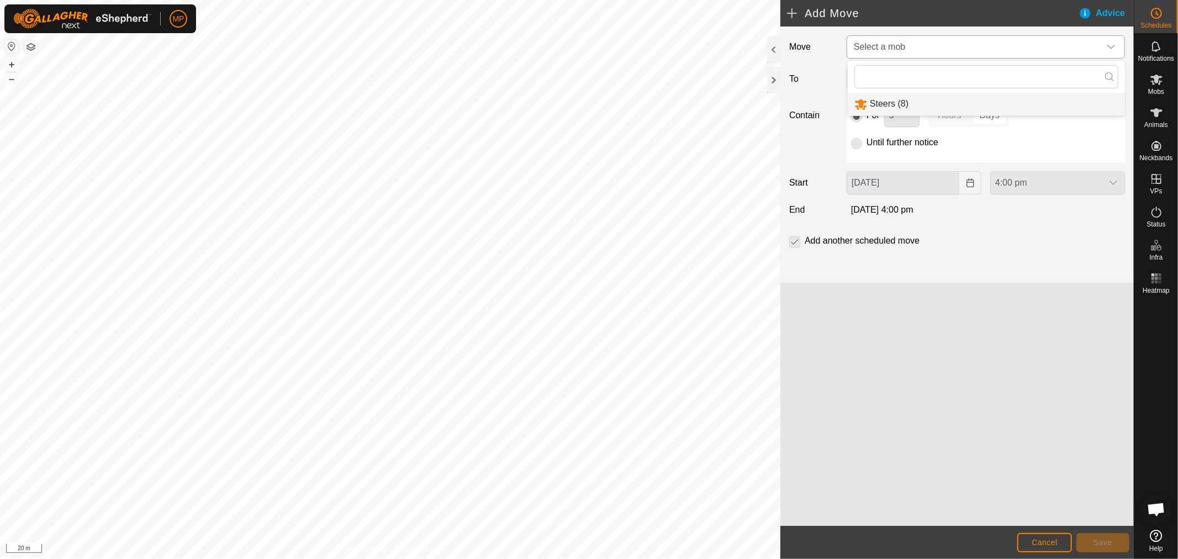
click at [909, 103] on li "Steers (8)" at bounding box center [985, 104] width 277 height 23
click at [985, 79] on span "Select a virtual paddock" at bounding box center [974, 79] width 251 height 22
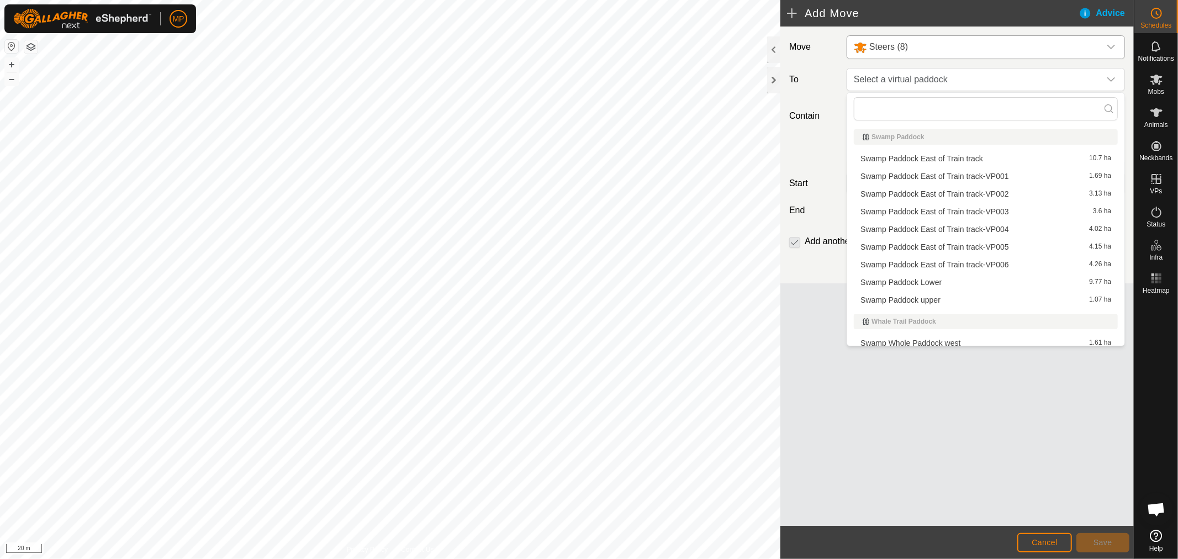
click at [978, 192] on li "Swamp Paddock East of Train track-VP002 3.13 ha" at bounding box center [985, 193] width 264 height 17
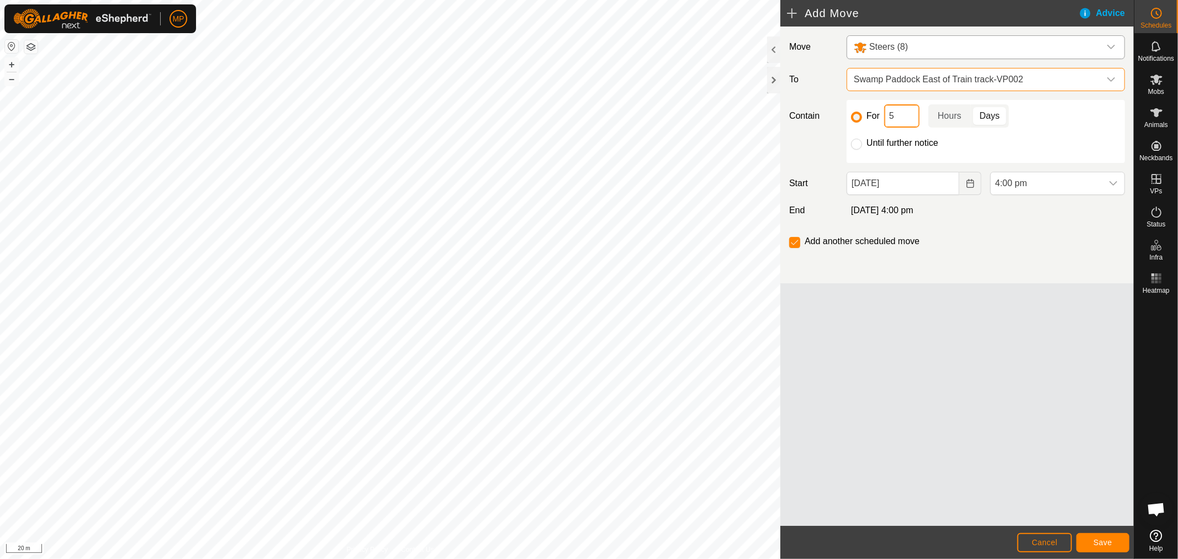
click at [903, 116] on input "5" at bounding box center [901, 115] width 35 height 23
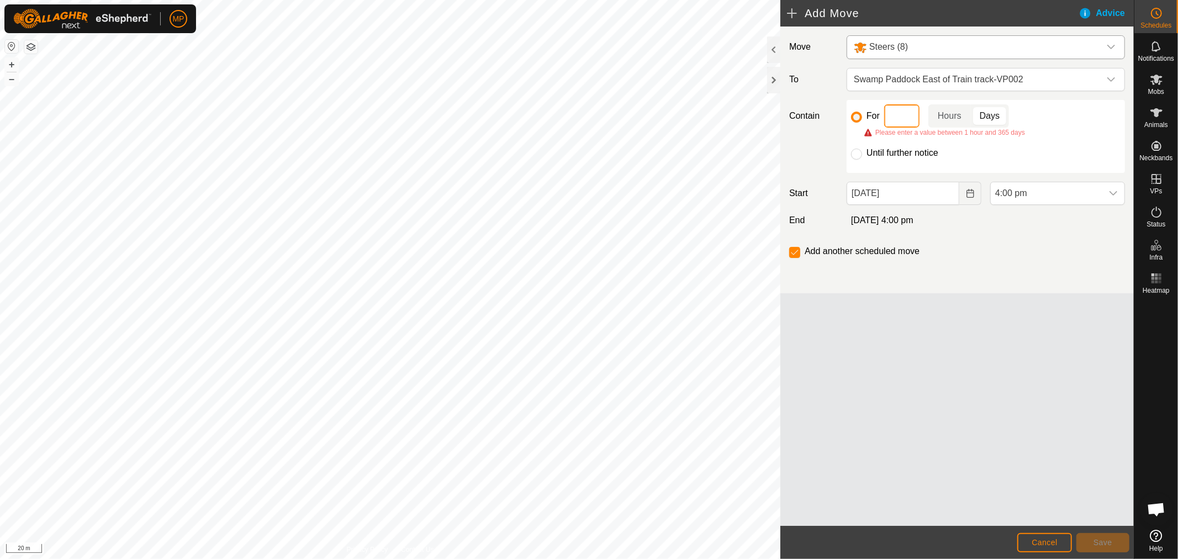
type input "2"
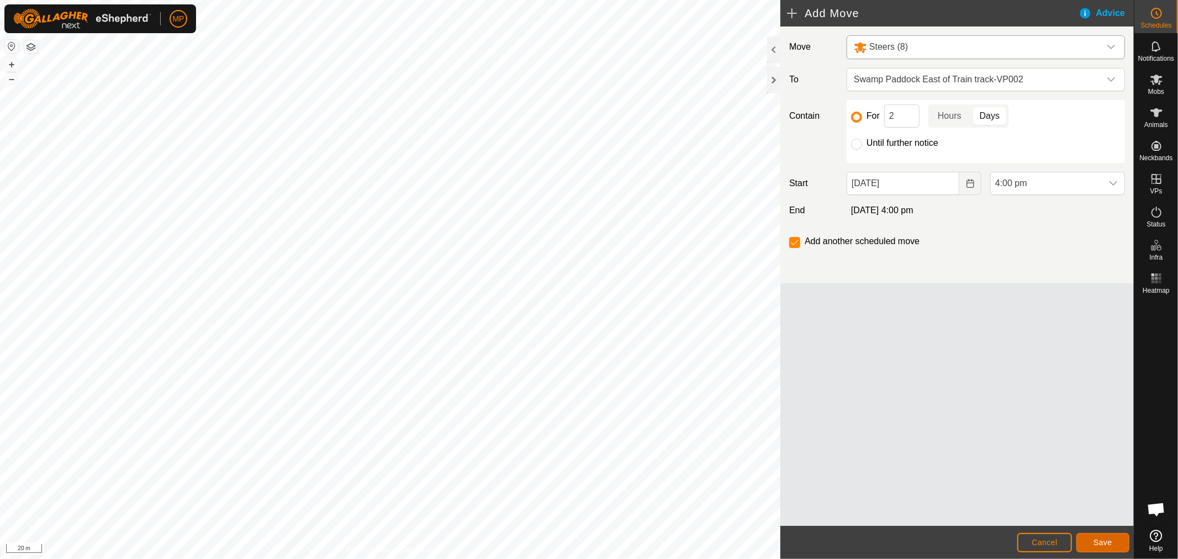
click at [1100, 539] on span "Save" at bounding box center [1102, 542] width 19 height 9
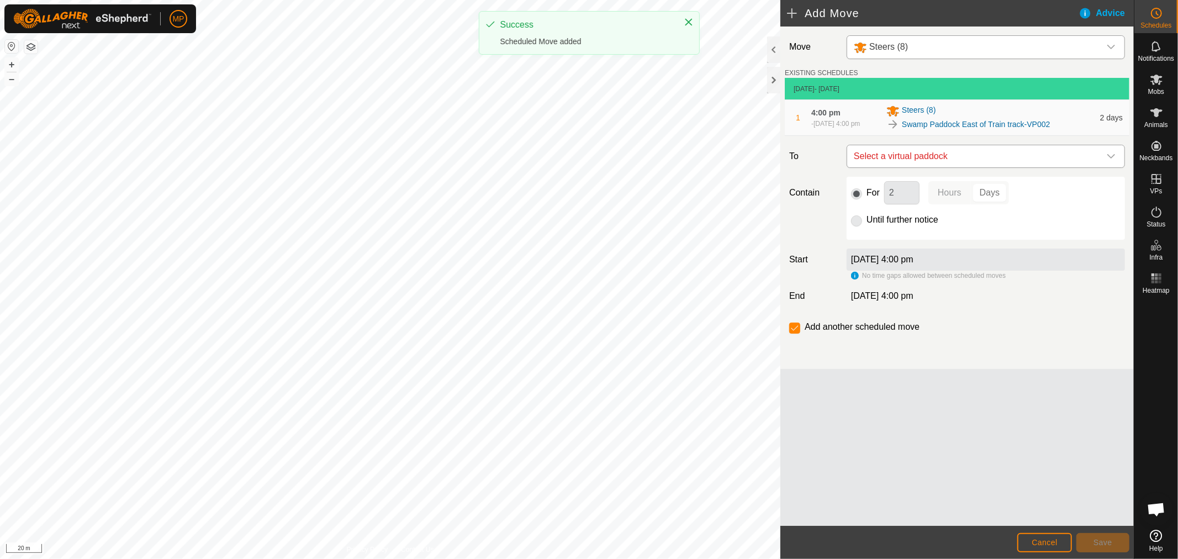
click at [1094, 156] on span "Select a virtual paddock" at bounding box center [974, 156] width 251 height 22
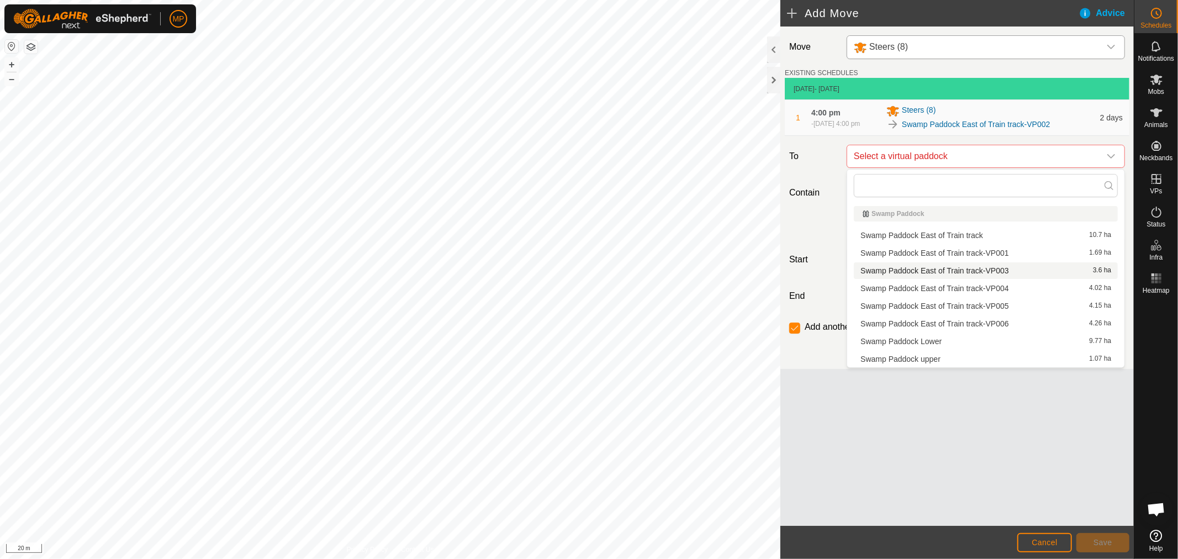
click at [947, 269] on li "Swamp Paddock East of Train track-VP003 3.6 ha" at bounding box center [985, 270] width 264 height 17
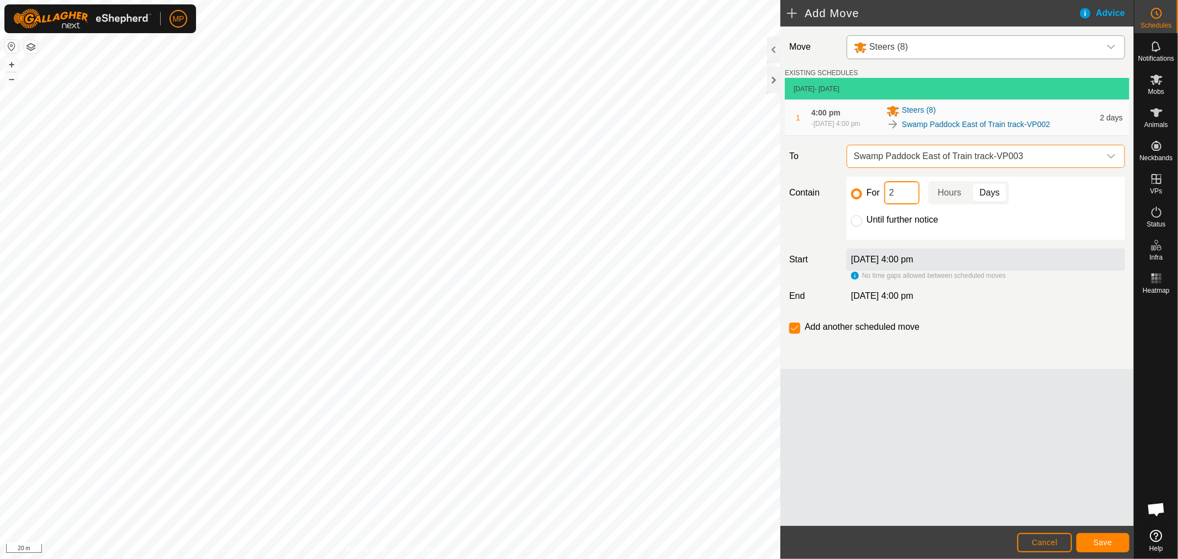
click at [902, 198] on input "2" at bounding box center [901, 192] width 35 height 23
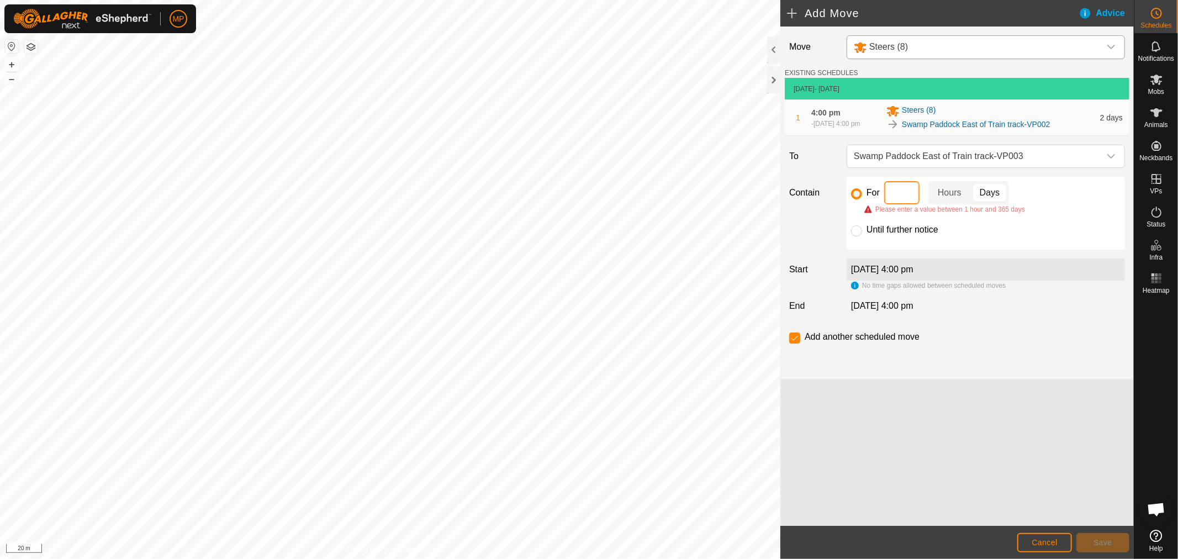
type input "5"
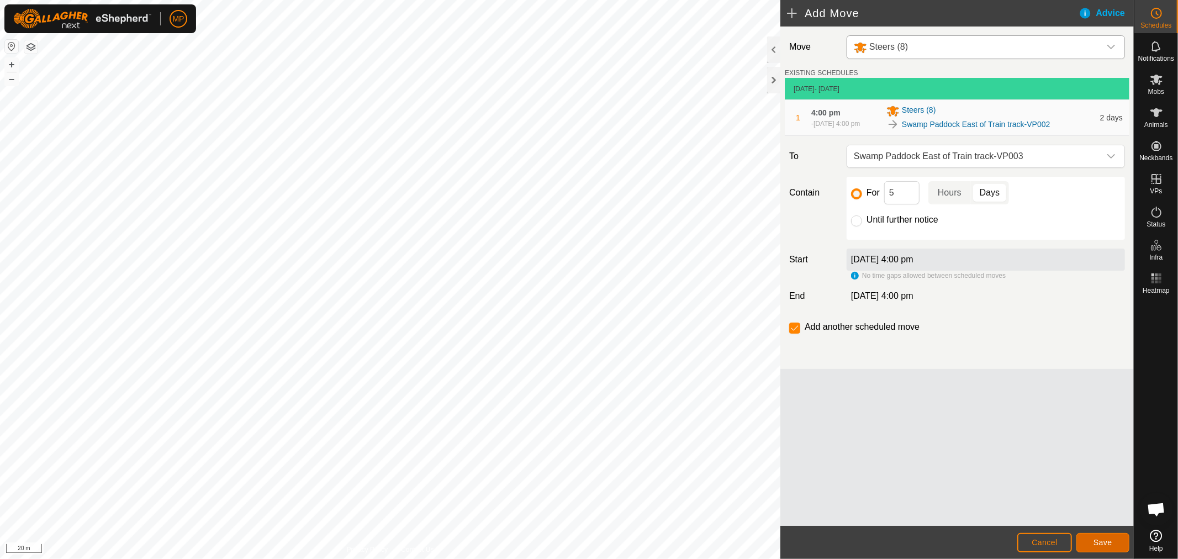
click at [1109, 542] on span "Save" at bounding box center [1102, 542] width 19 height 9
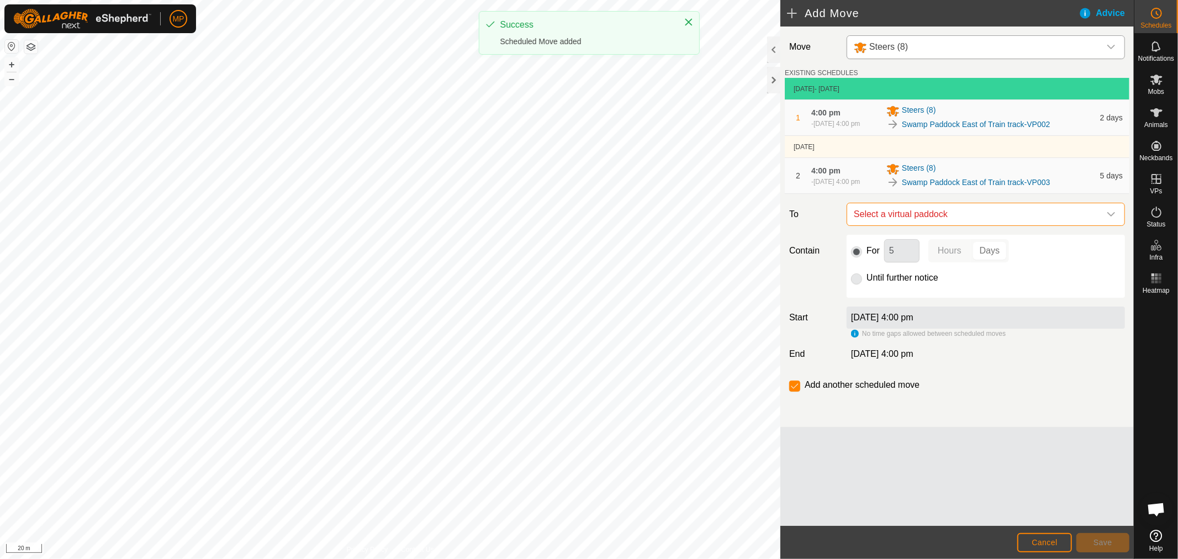
click at [1084, 222] on span "Select a virtual paddock" at bounding box center [974, 214] width 251 height 22
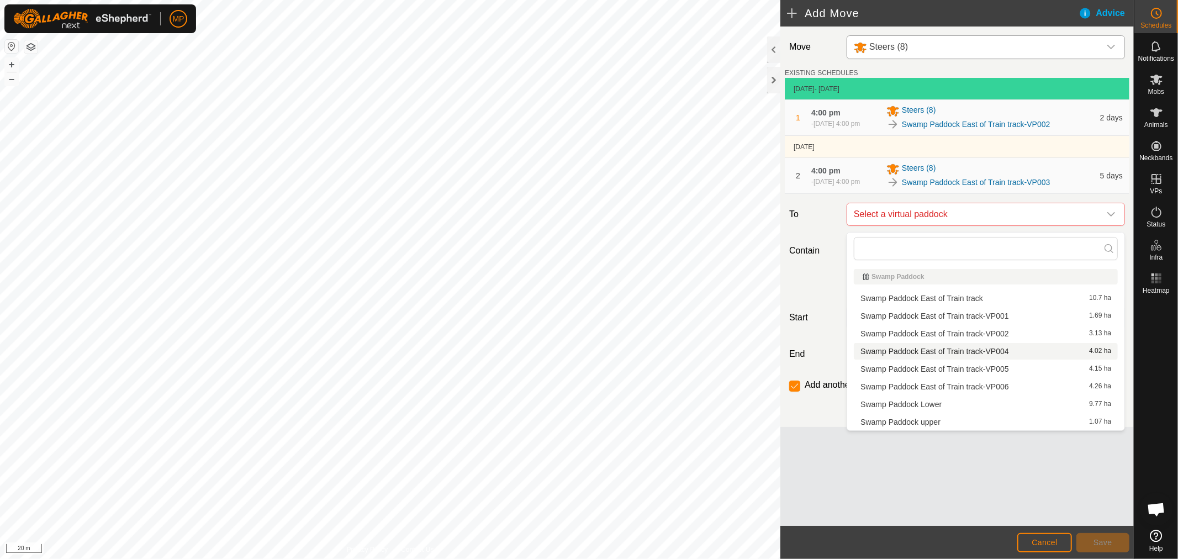
click at [882, 352] on li "Swamp Paddock East of Train track-VP004 4.02 ha" at bounding box center [985, 351] width 264 height 17
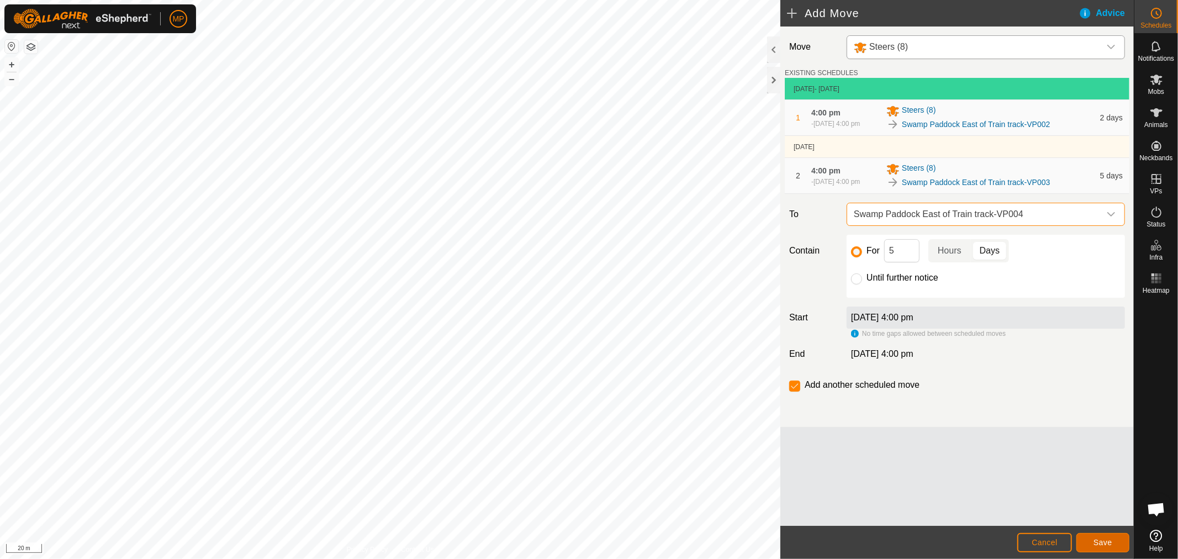
click at [1100, 543] on span "Save" at bounding box center [1102, 542] width 19 height 9
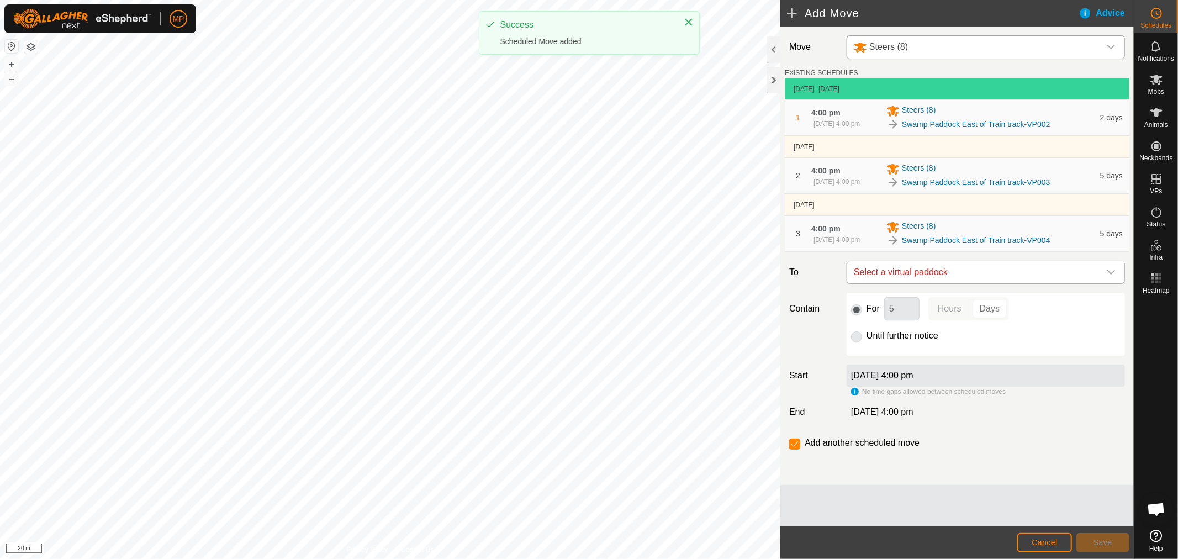
click at [1107, 277] on div "dropdown trigger" at bounding box center [1111, 272] width 22 height 22
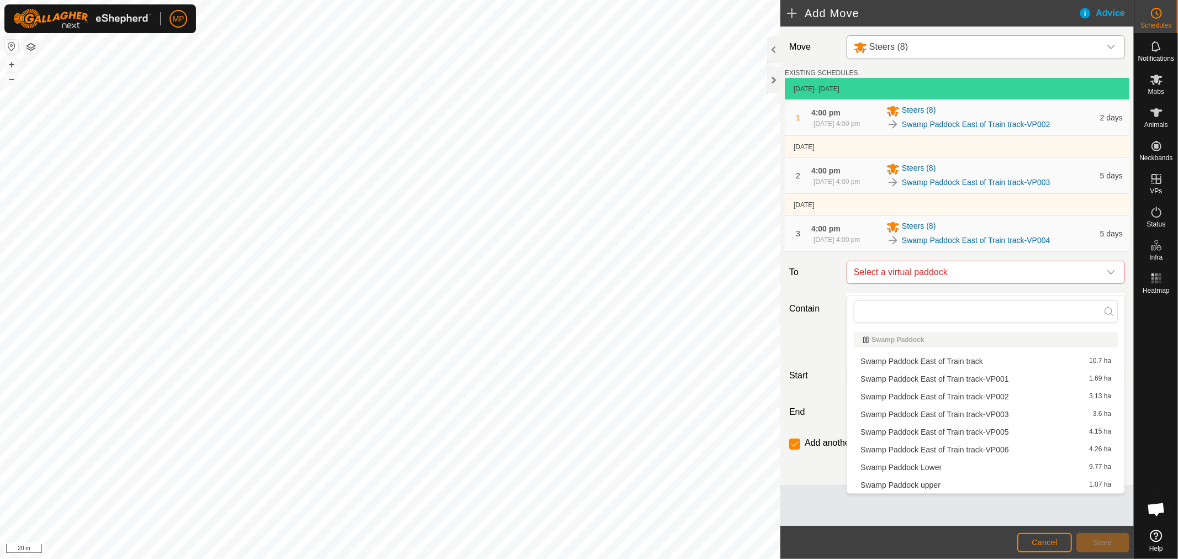
click at [979, 433] on li "Swamp Paddock East of Train track-VP005 4.15 ha" at bounding box center [985, 431] width 264 height 17
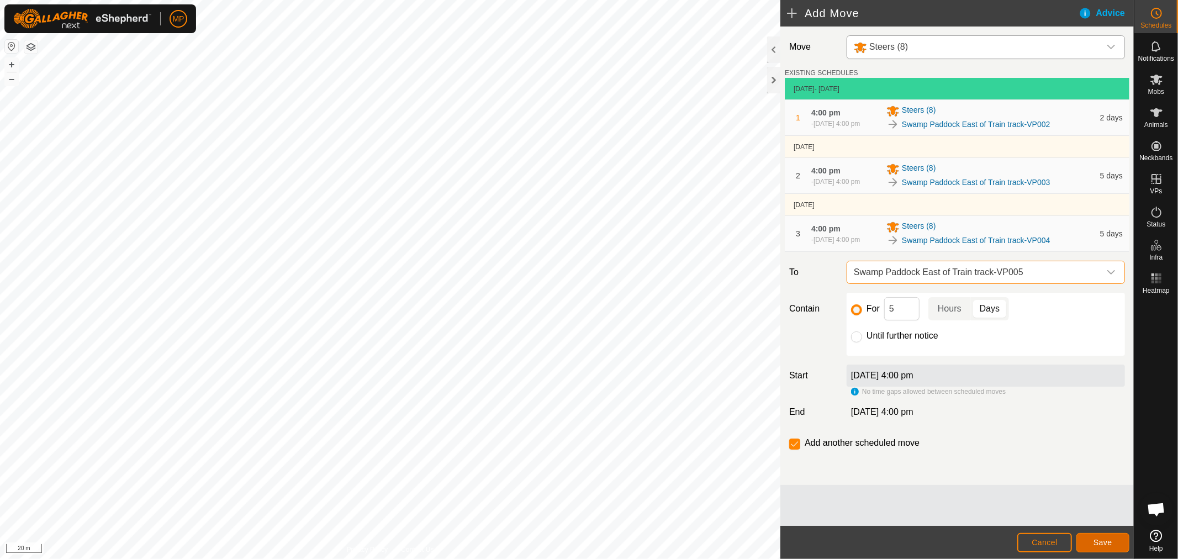
click at [1104, 543] on span "Save" at bounding box center [1102, 542] width 19 height 9
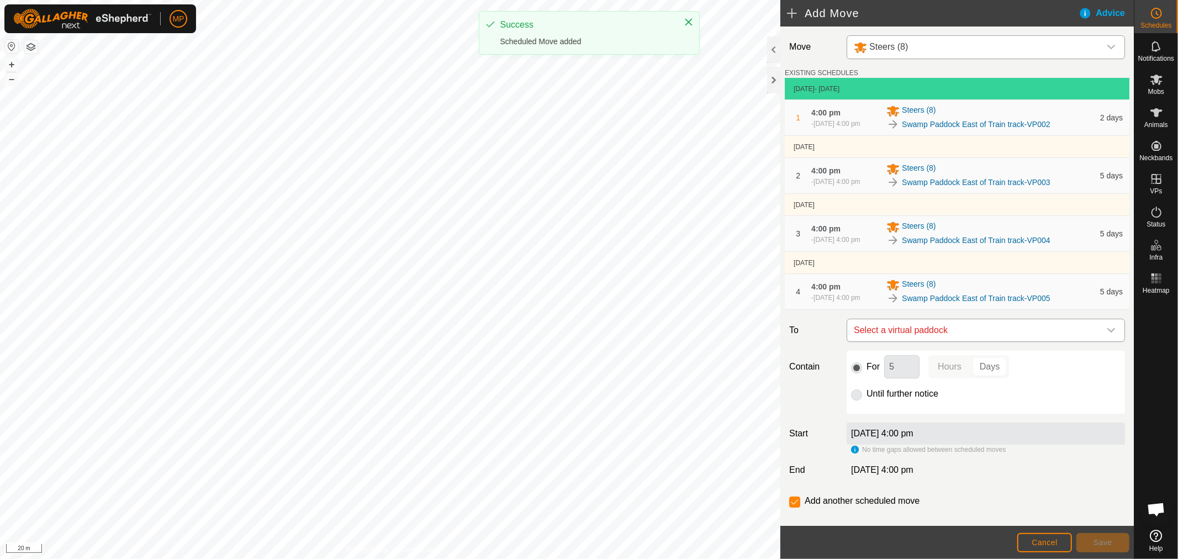
click at [1106, 335] on icon "dropdown trigger" at bounding box center [1110, 330] width 9 height 9
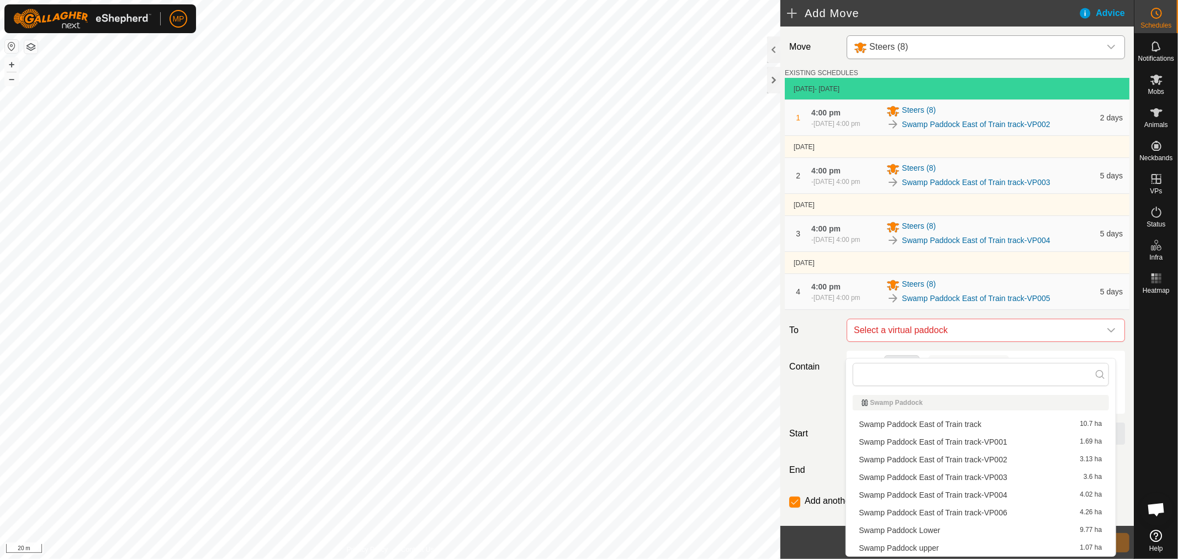
click at [986, 506] on li "Swamp Paddock East of Train track-VP006 4.26 ha" at bounding box center [980, 512] width 256 height 17
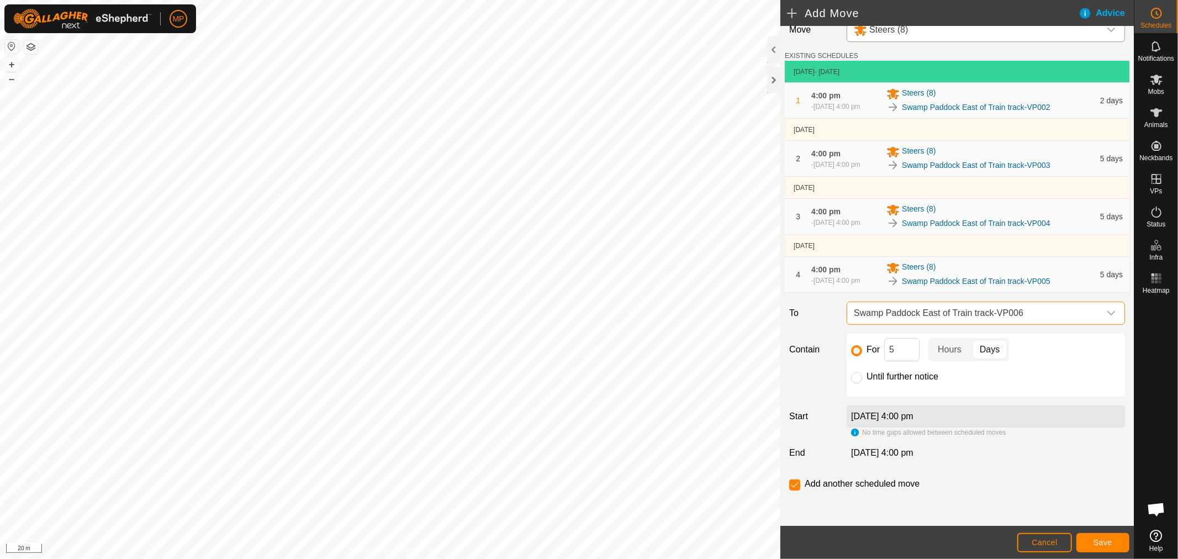
scroll to position [31, 0]
click at [1088, 543] on button "Save" at bounding box center [1102, 542] width 53 height 19
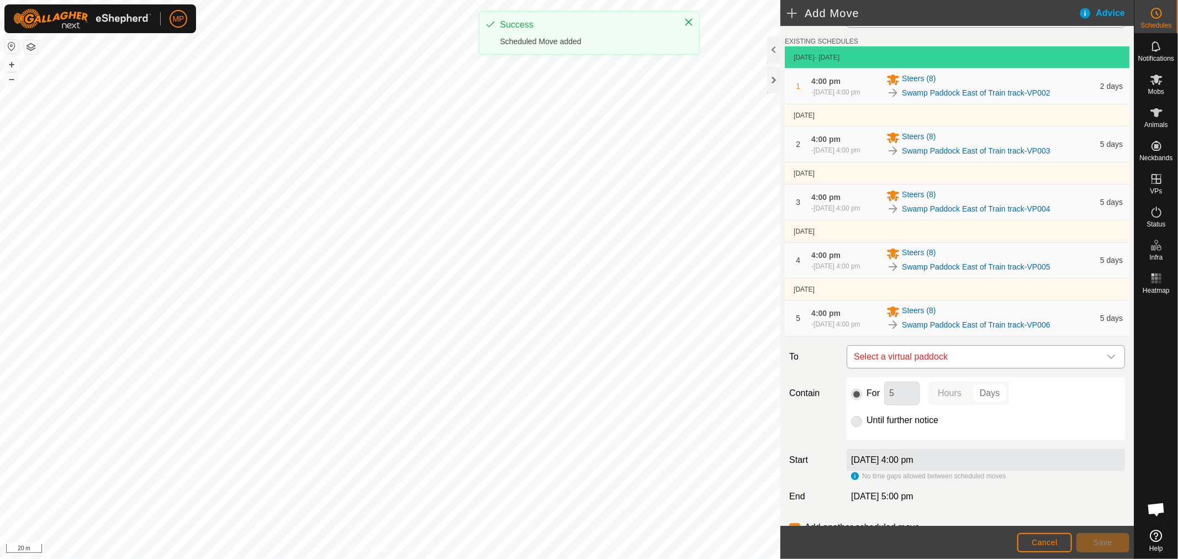
click at [1106, 361] on icon "dropdown trigger" at bounding box center [1110, 356] width 9 height 9
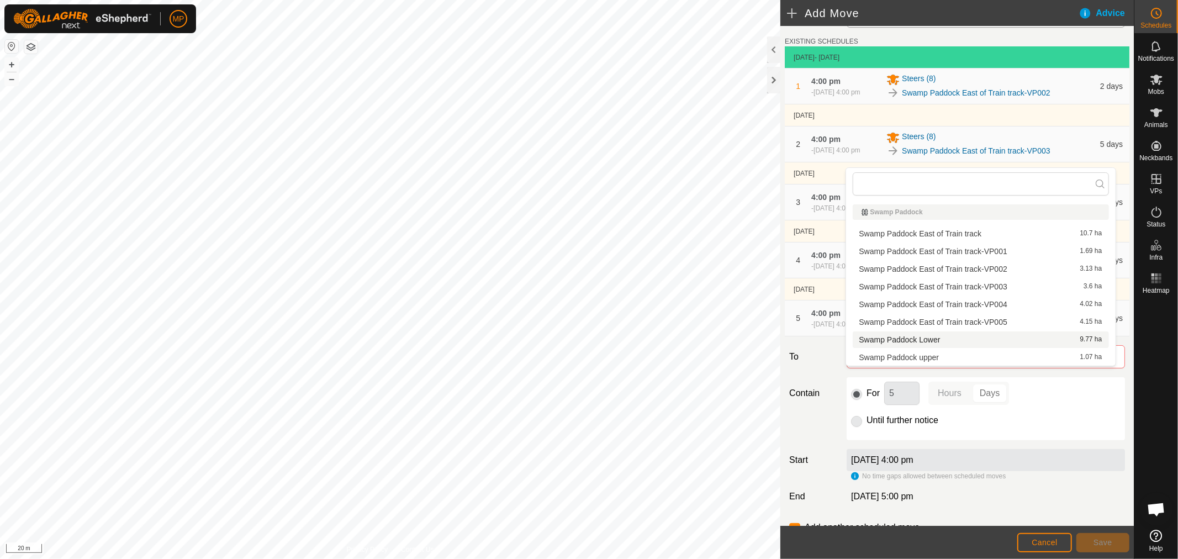
click at [931, 337] on li "Swamp Paddock Lower 9.77 ha" at bounding box center [980, 339] width 256 height 17
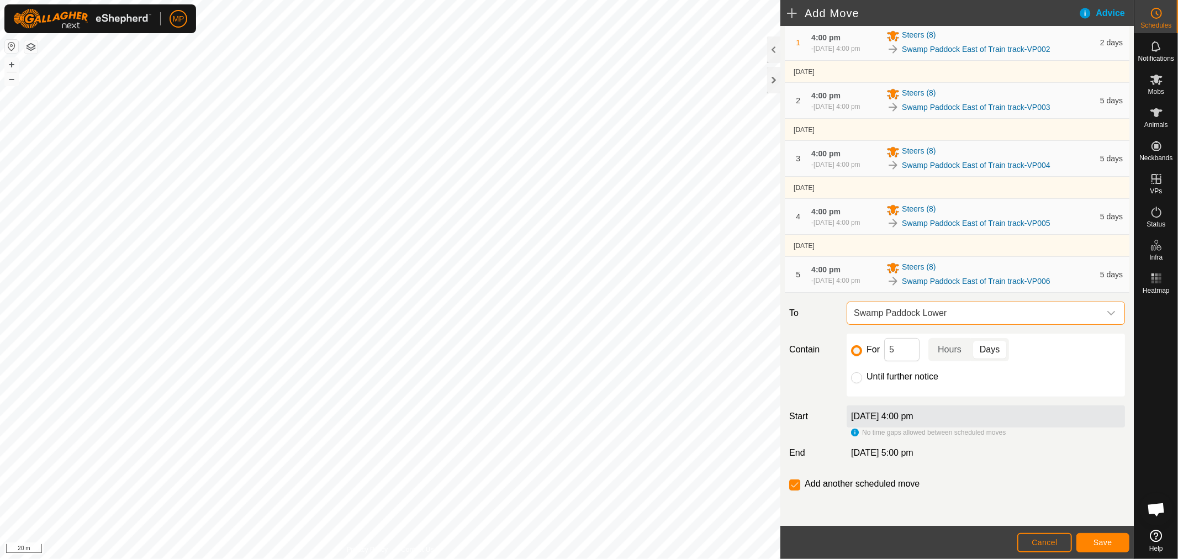
scroll to position [95, 0]
click at [856, 378] on input "Until further notice" at bounding box center [856, 377] width 11 height 11
radio input "true"
checkbox input "false"
click at [1095, 542] on span "Save" at bounding box center [1102, 542] width 19 height 9
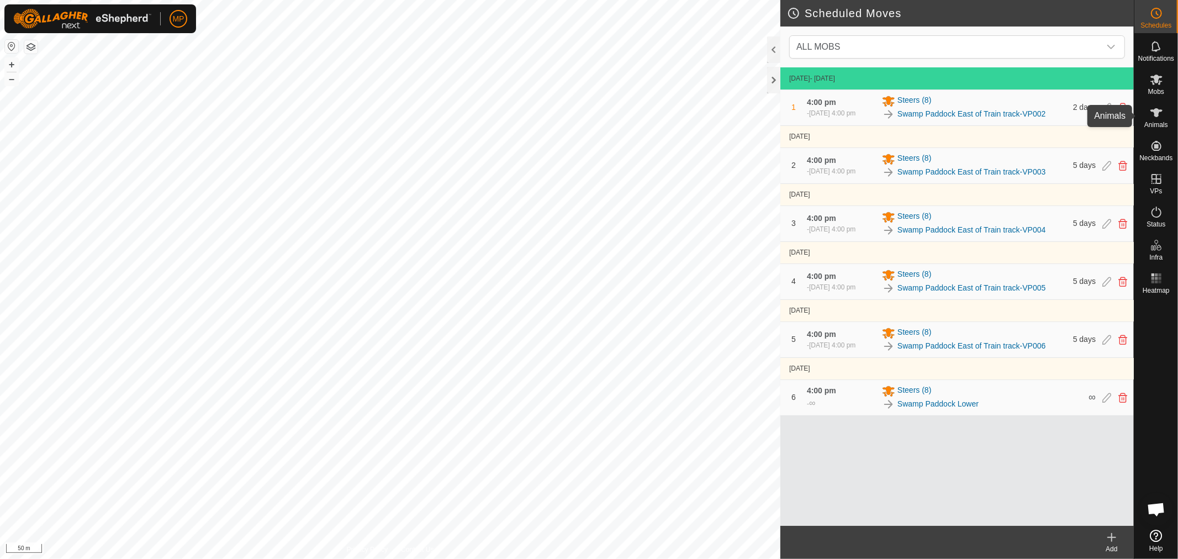
click at [1159, 119] on icon at bounding box center [1155, 112] width 13 height 13
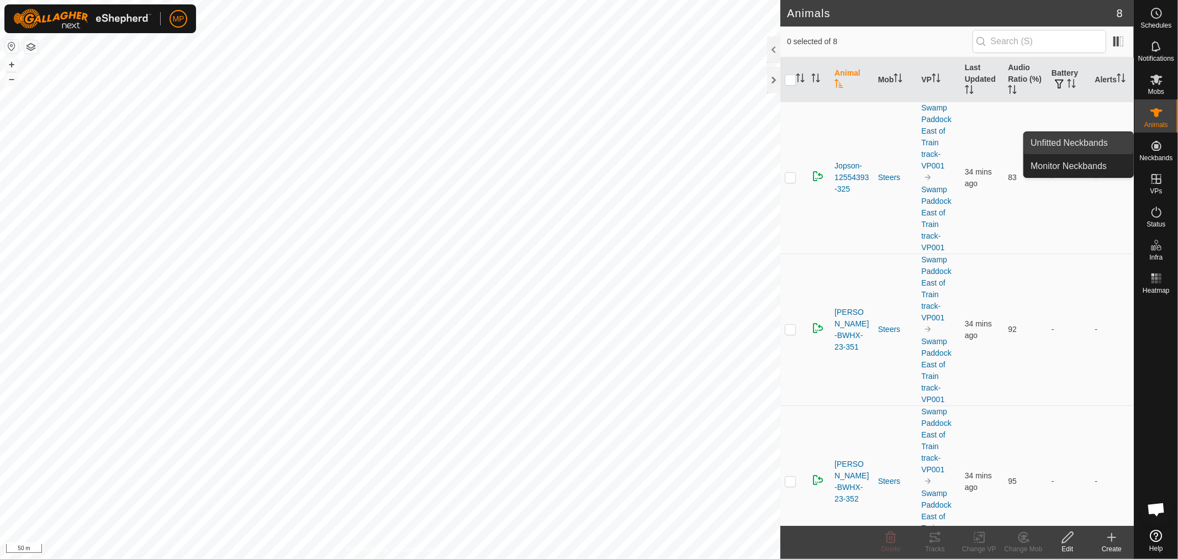
click at [1100, 146] on link "Unfitted Neckbands" at bounding box center [1078, 143] width 109 height 22
